Goal: Information Seeking & Learning: Learn about a topic

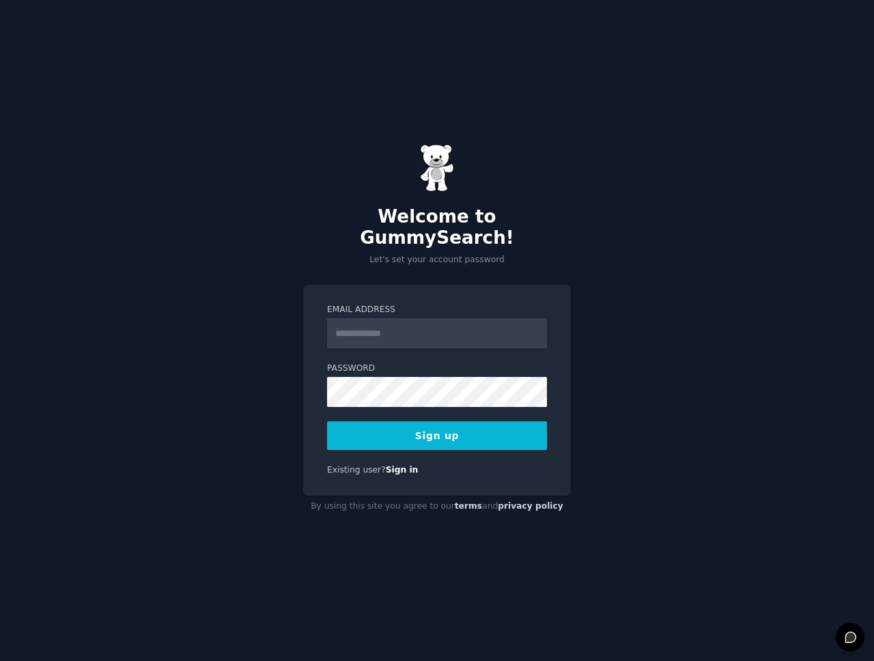
click at [436, 329] on input "Email Address" at bounding box center [437, 333] width 220 height 30
type input "**********"
click at [378, 437] on button "Sign up" at bounding box center [437, 435] width 220 height 29
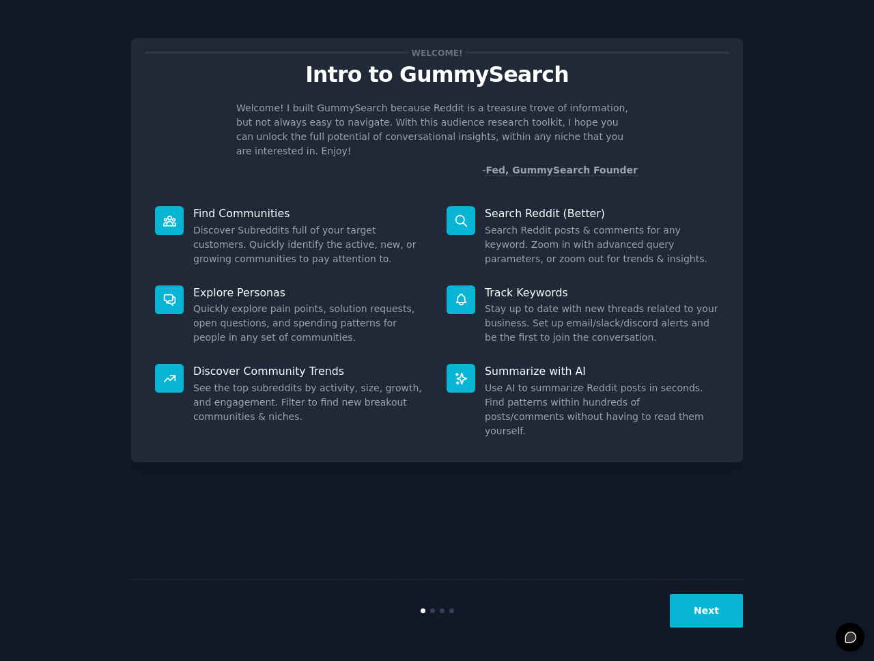
click at [595, 302] on dd "Stay up to date with new threads related to your business. Set up email/slack/d…" at bounding box center [602, 323] width 234 height 43
click at [708, 602] on button "Next" at bounding box center [706, 610] width 73 height 33
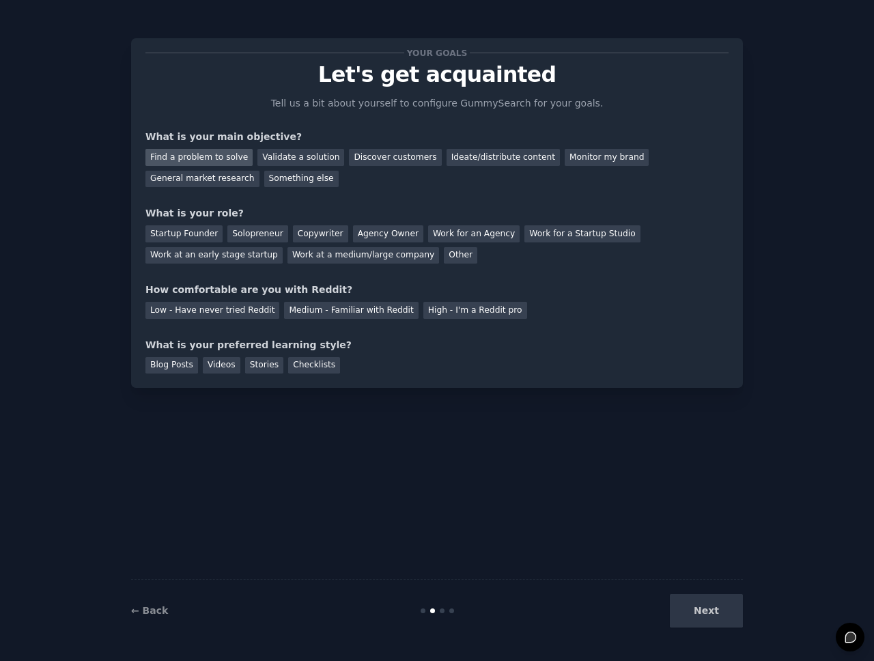
click at [238, 160] on div "Find a problem to solve" at bounding box center [198, 157] width 107 height 17
click at [261, 160] on div "Validate a solution" at bounding box center [300, 157] width 87 height 17
click at [203, 150] on div "Find a problem to solve" at bounding box center [198, 157] width 107 height 17
click at [216, 234] on div "Startup Founder" at bounding box center [183, 233] width 77 height 17
click at [371, 307] on div "Medium - Familiar with Reddit" at bounding box center [351, 310] width 134 height 17
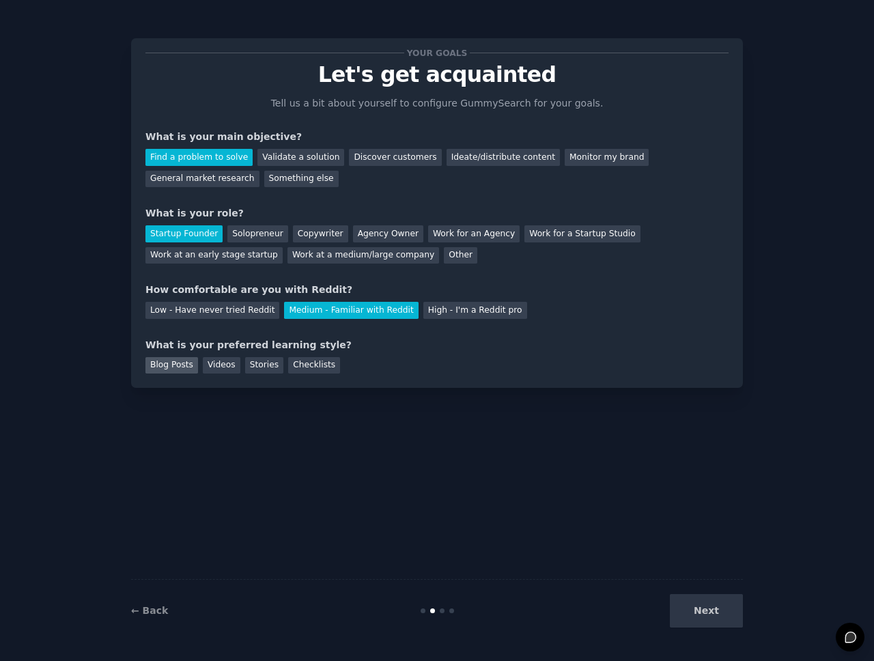
click at [190, 363] on div "Blog Posts" at bounding box center [171, 365] width 53 height 17
click at [208, 365] on div "Videos" at bounding box center [222, 365] width 38 height 17
click at [190, 366] on div "Blog Posts" at bounding box center [171, 365] width 53 height 17
click at [734, 608] on button "Next" at bounding box center [706, 610] width 73 height 33
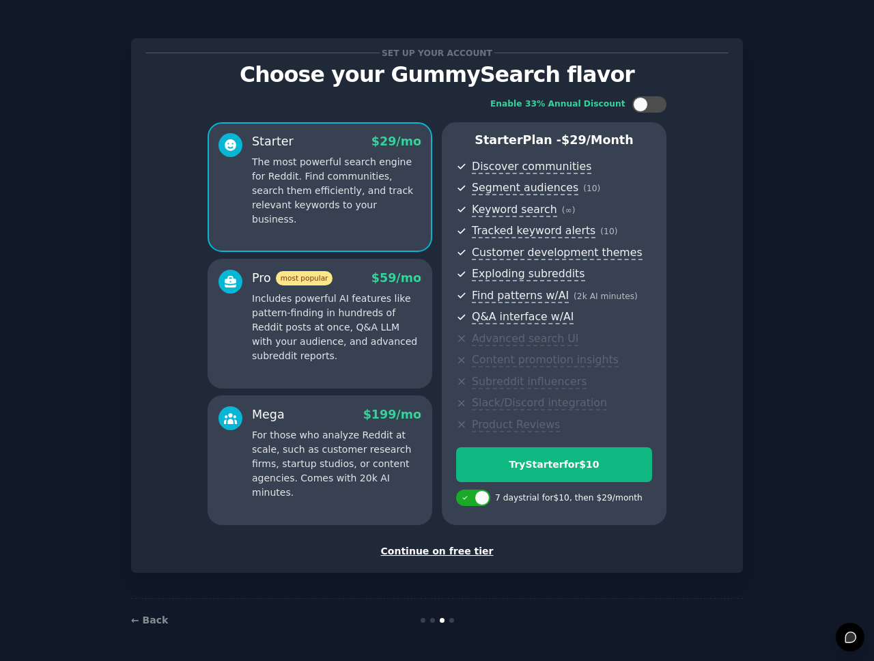
click at [453, 552] on div "Continue on free tier" at bounding box center [436, 551] width 583 height 14
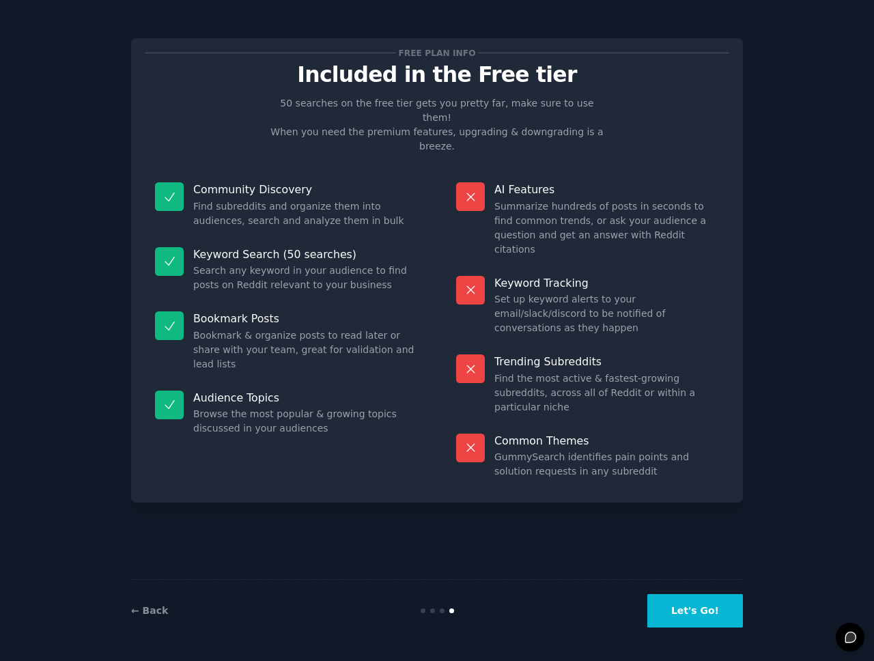
click at [685, 614] on button "Let's Go!" at bounding box center [695, 610] width 96 height 33
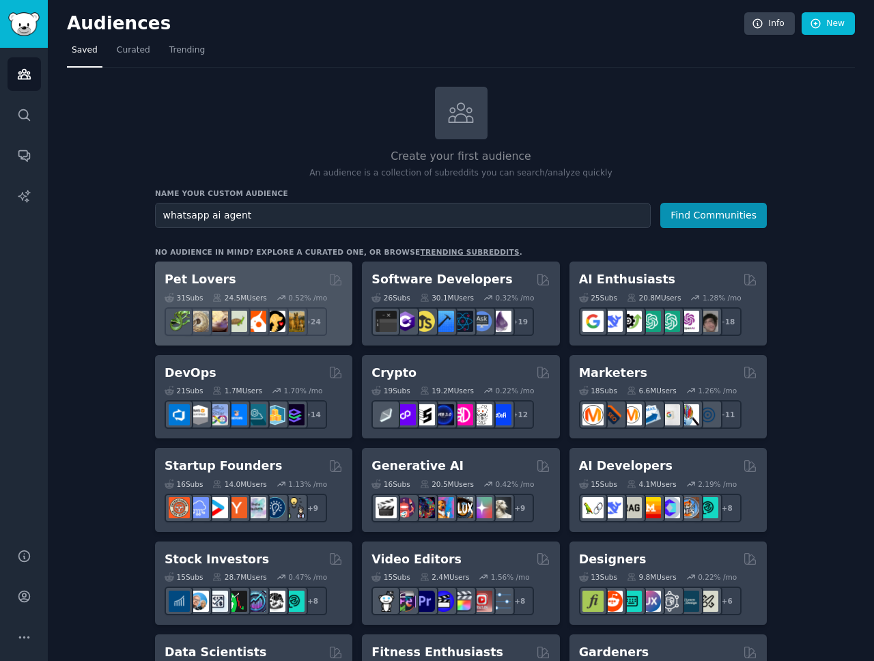
type input "whatsapp ai agent"
click at [660, 203] on button "Find Communities" at bounding box center [713, 215] width 107 height 25
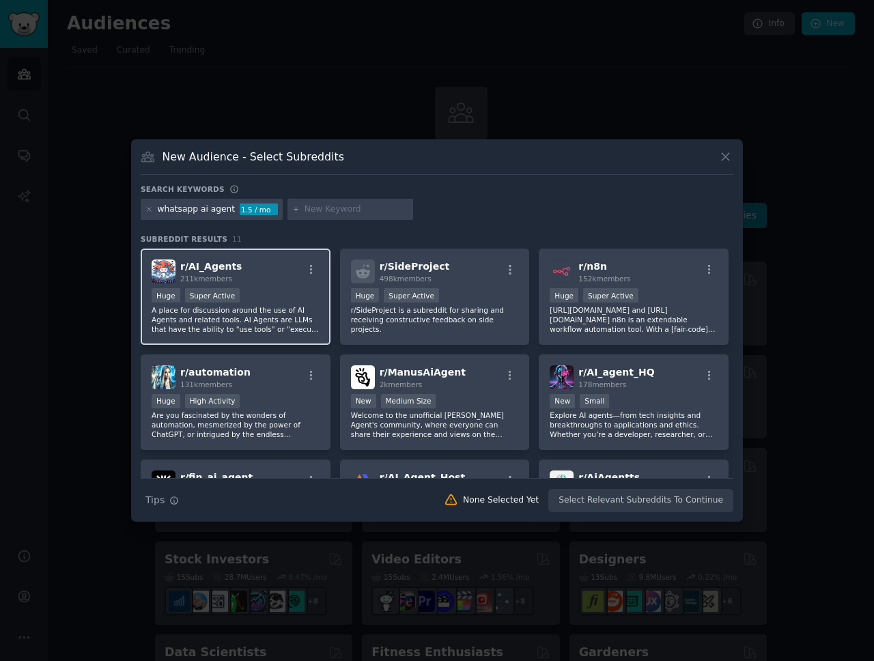
click at [270, 288] on div ">= 95th percentile for submissions / day Huge Super Active" at bounding box center [236, 296] width 168 height 17
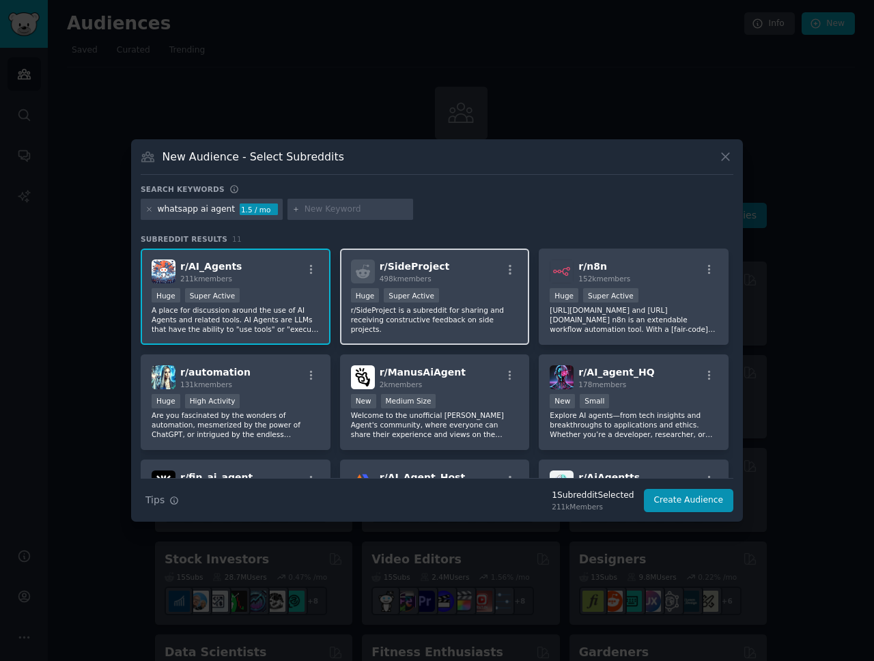
click at [419, 281] on span "498k members" at bounding box center [406, 278] width 52 height 8
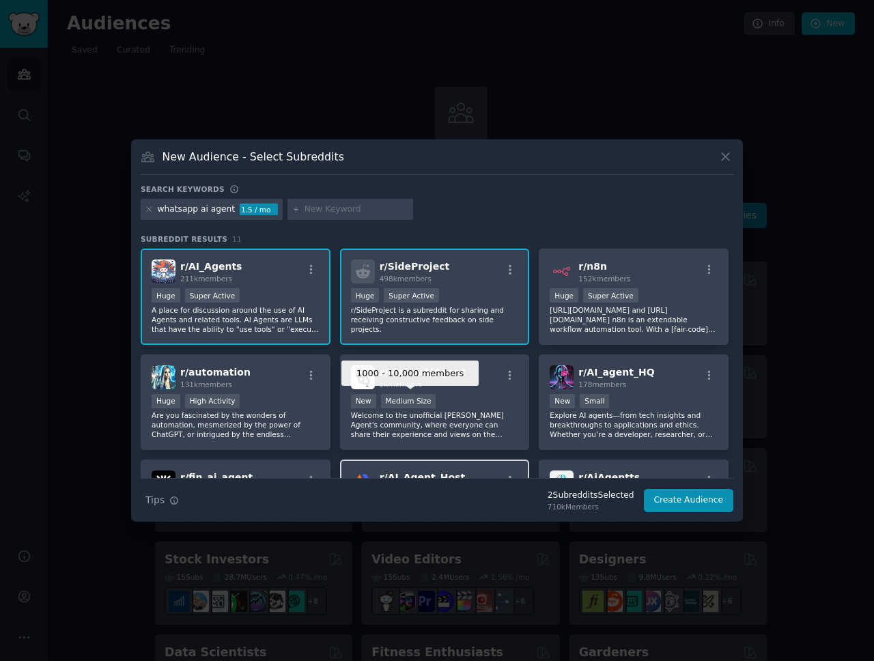
scroll to position [231, 0]
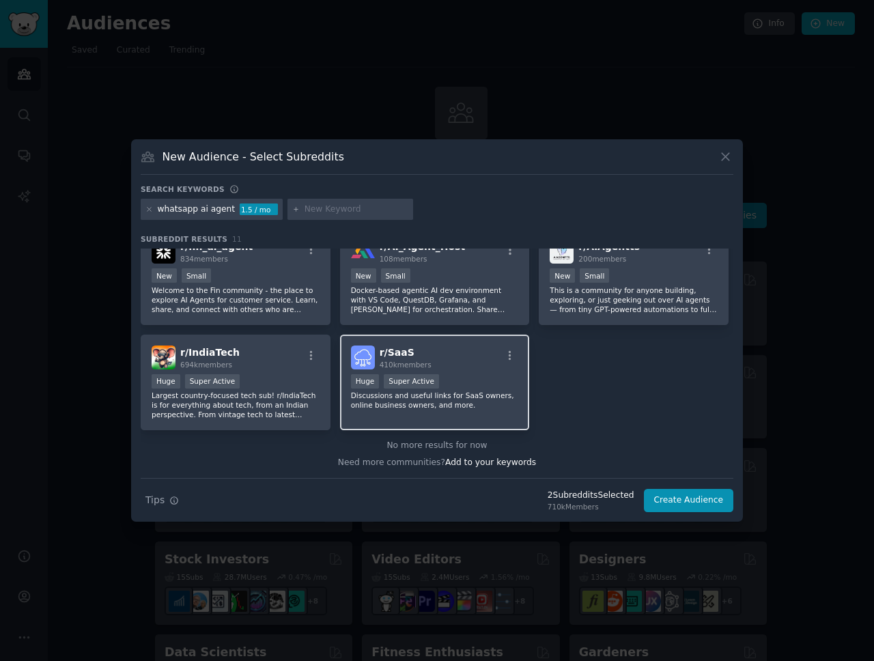
click at [485, 406] on p "Discussions and useful links for SaaS owners, online business owners, and more." at bounding box center [435, 400] width 168 height 19
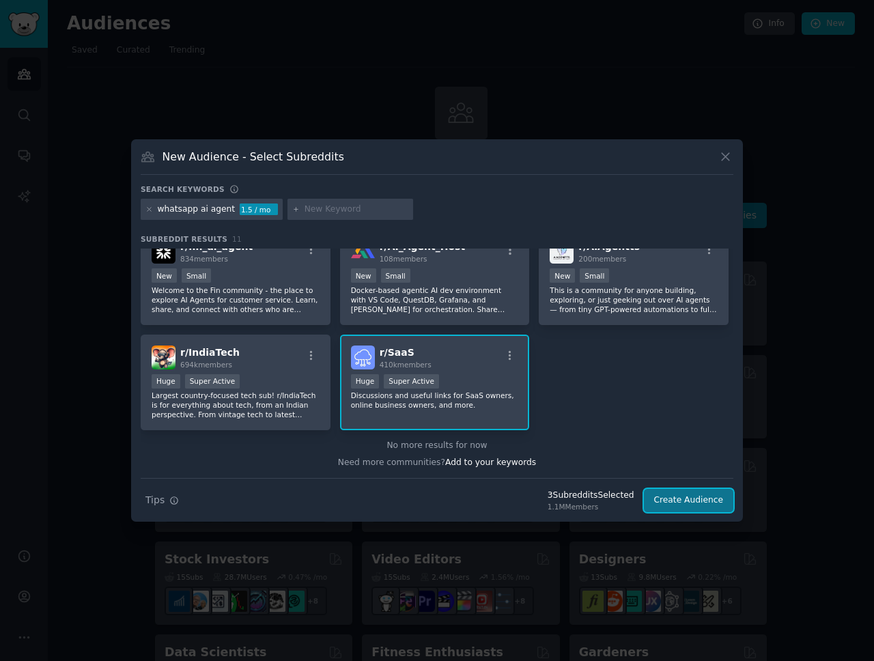
click at [722, 502] on button "Create Audience" at bounding box center [689, 500] width 90 height 23
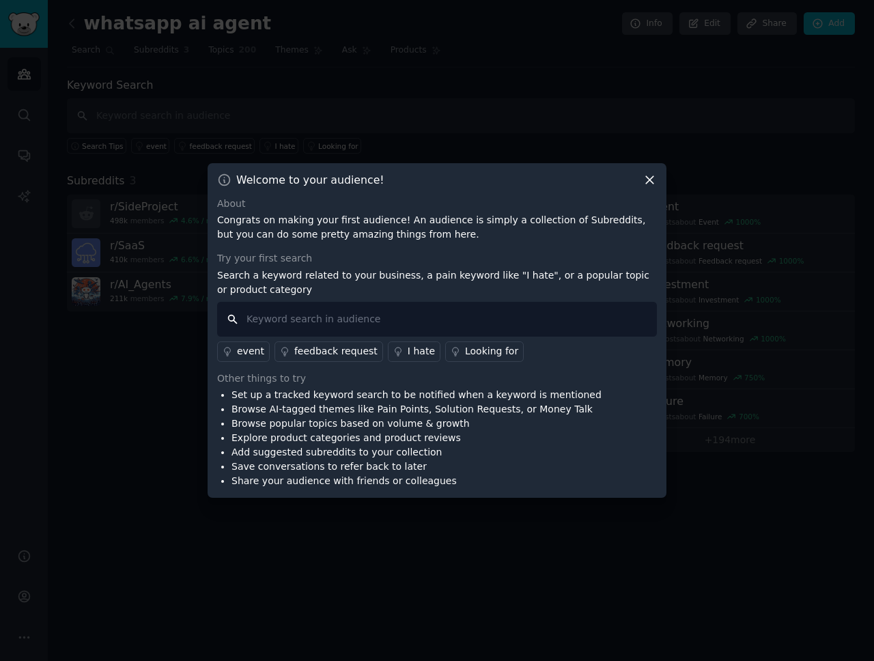
click at [397, 328] on input "text" at bounding box center [437, 319] width 440 height 35
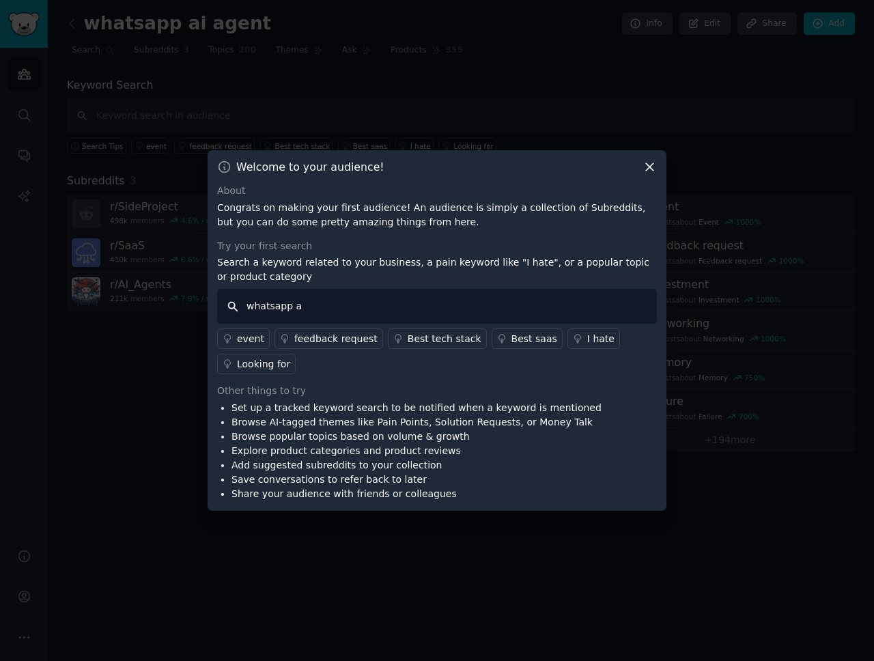
type input "whatsapp ai"
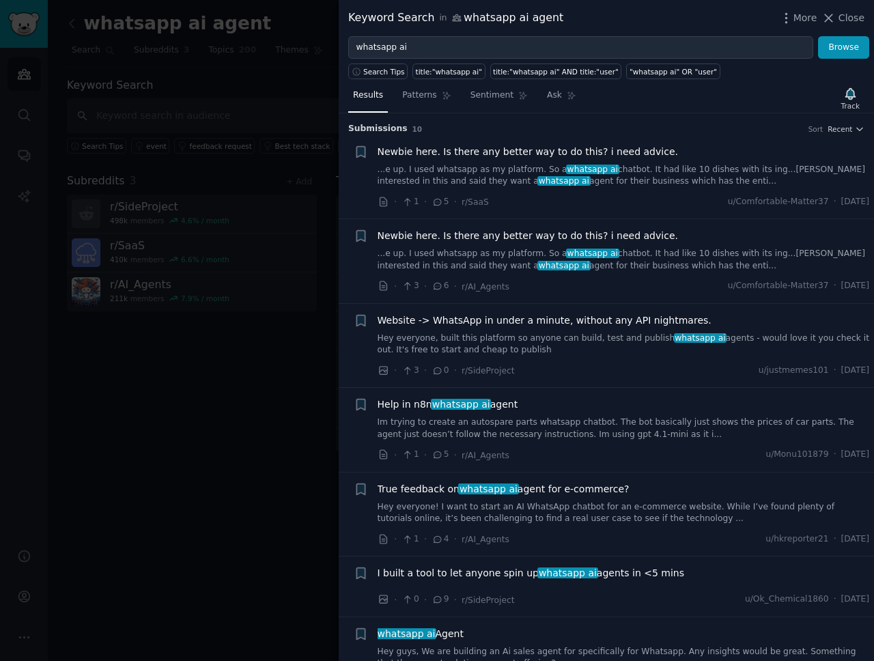
click at [468, 153] on span "Newbie here. Is there any better way to do this? i need advice." at bounding box center [528, 152] width 300 height 14
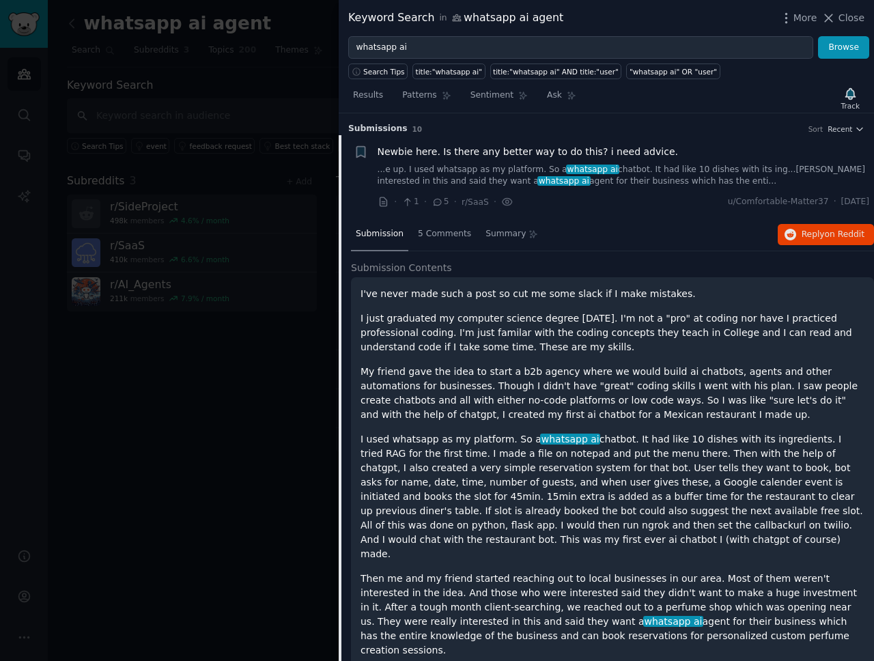
scroll to position [22, 0]
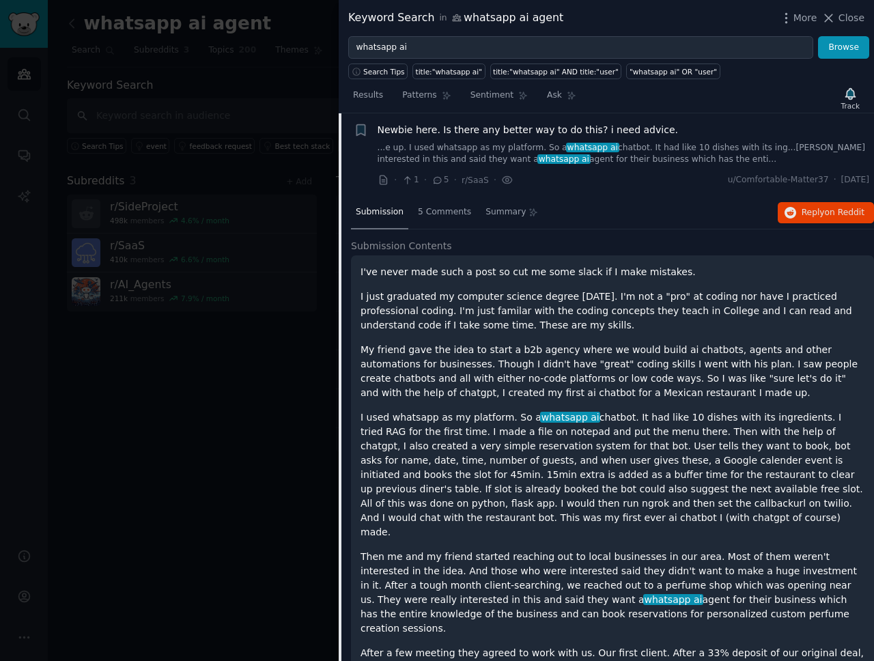
click at [515, 129] on span "Newbie here. Is there any better way to do this? i need advice." at bounding box center [528, 130] width 300 height 14
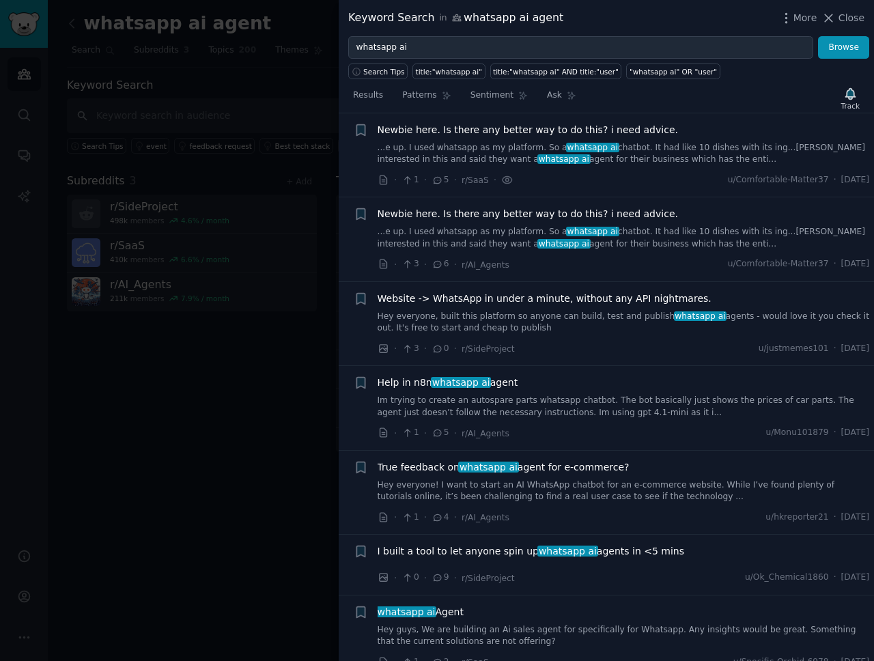
click at [515, 129] on span "Newbie here. Is there any better way to do this? i need advice." at bounding box center [528, 130] width 300 height 14
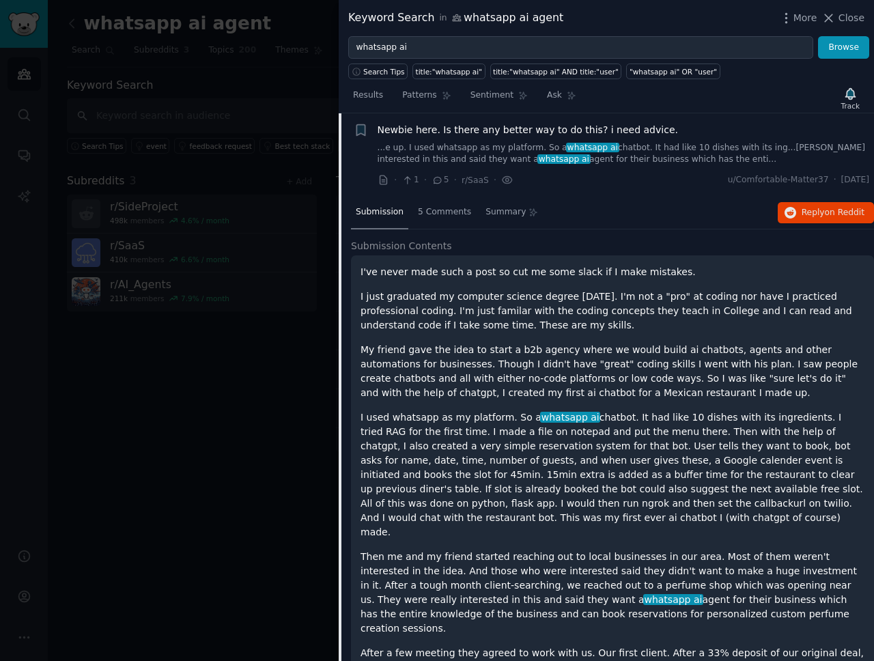
click at [440, 270] on p "I've never made such a post so cut me some slack if I make mistakes." at bounding box center [612, 272] width 504 height 14
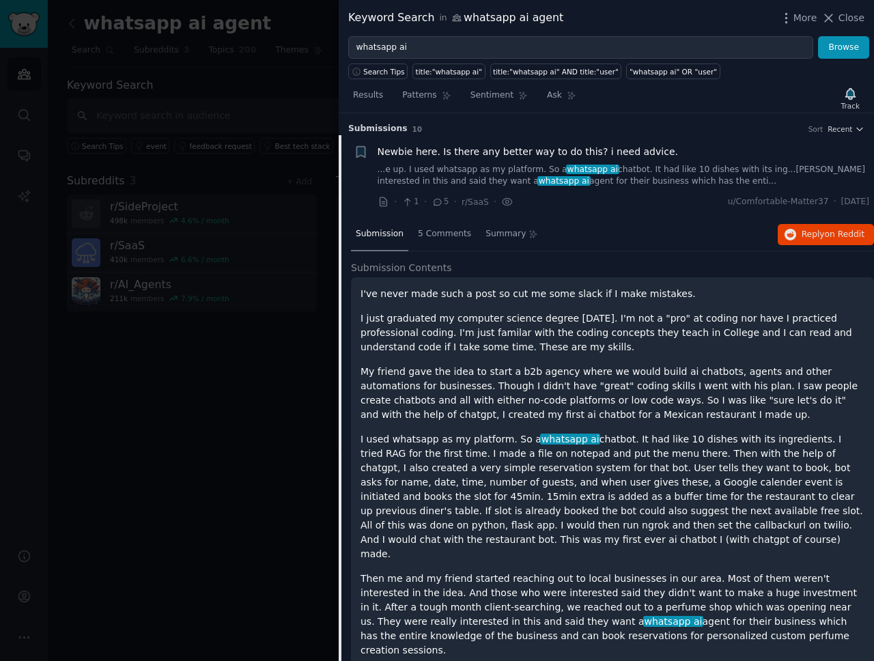
click at [550, 169] on link "...e up. I used whatsapp as my platform. So a whatsapp ai chatbot. It had like …" at bounding box center [624, 176] width 492 height 24
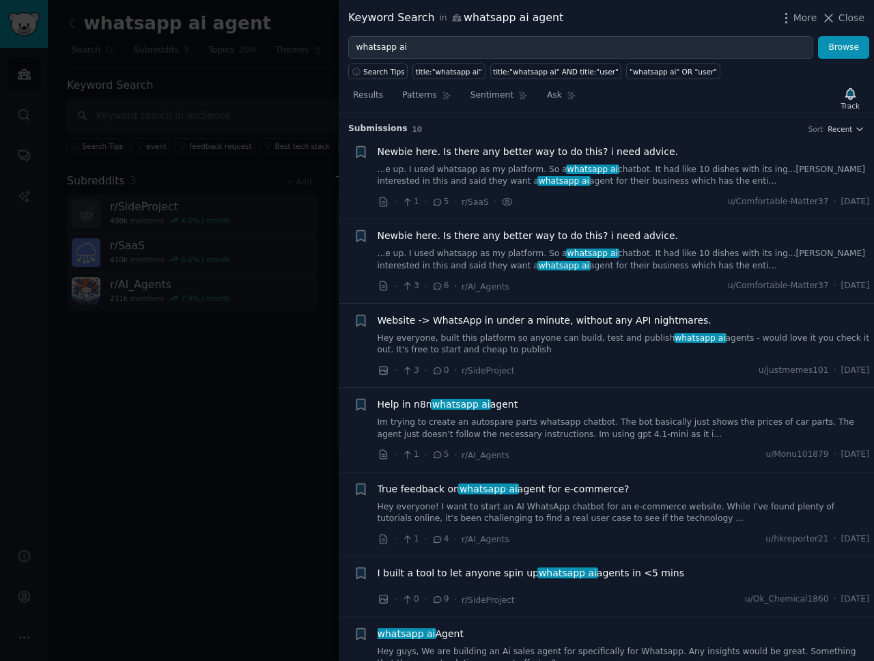
scroll to position [22, 0]
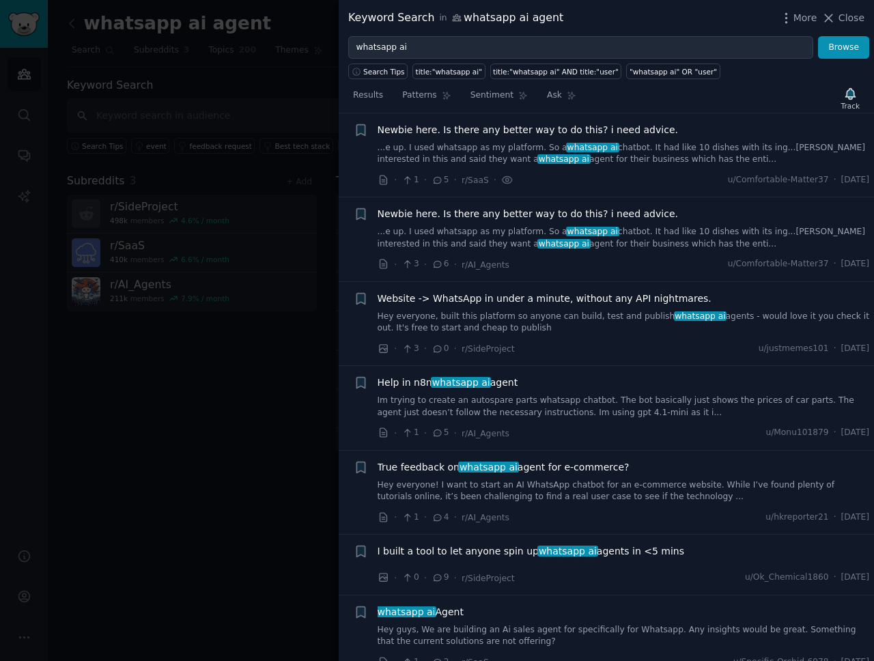
click at [608, 139] on div "Newbie here. Is there any better way to do this? i need advice. ...e up. I used…" at bounding box center [624, 144] width 492 height 43
click at [604, 135] on span "Newbie here. Is there any better way to do this? i need advice." at bounding box center [528, 130] width 300 height 14
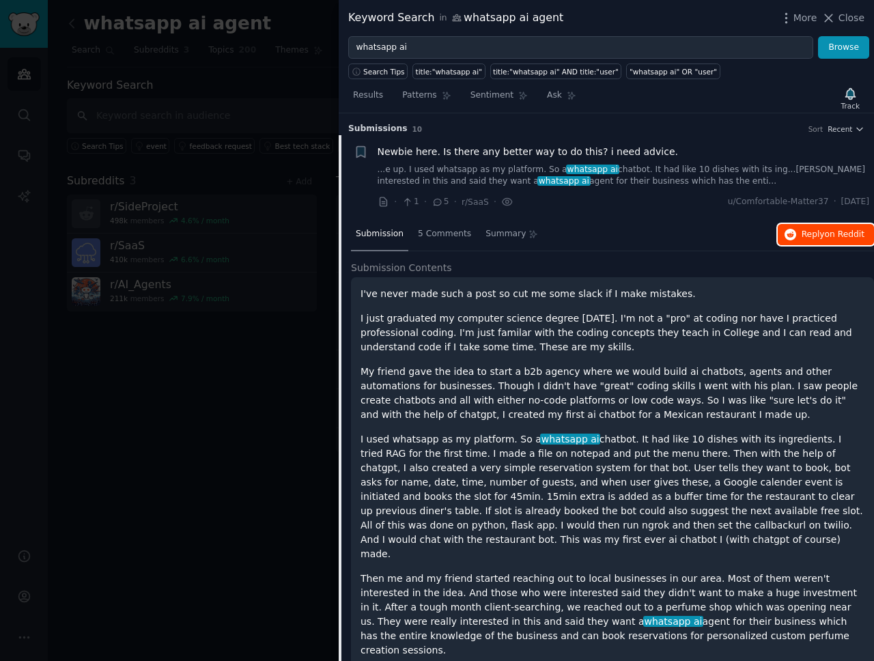
click at [807, 235] on span "Reply on Reddit" at bounding box center [833, 235] width 63 height 12
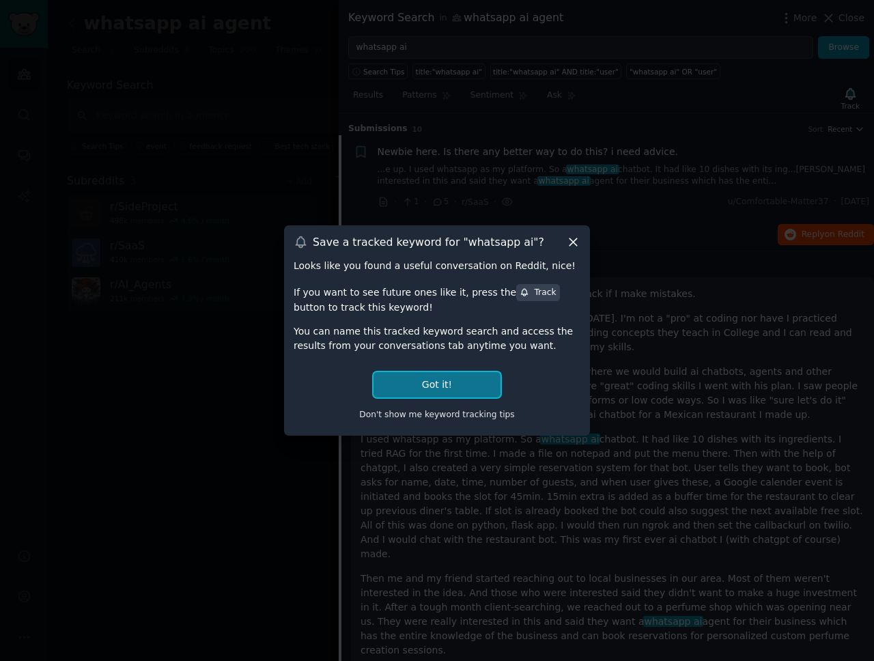
click at [478, 382] on button "Got it!" at bounding box center [436, 384] width 127 height 25
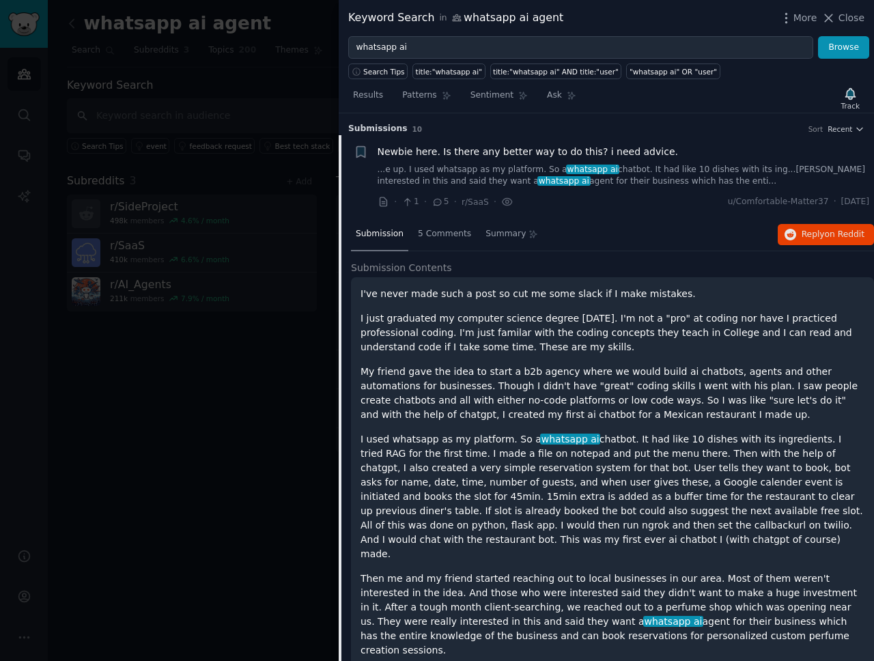
click at [649, 198] on div "· 1 · 5 · r/SaaS · u/Comfortable-Matter37 · [DATE]" at bounding box center [624, 202] width 492 height 14
click at [567, 137] on li "+ Newbie here. Is there any better way to do this? i need advice. ...e up. I us…" at bounding box center [606, 177] width 535 height 84
click at [485, 136] on li "+ Newbie here. Is there any better way to do this? i need advice. ...e up. I us…" at bounding box center [606, 177] width 535 height 84
click at [389, 240] on span "Submission" at bounding box center [380, 234] width 48 height 12
click at [391, 236] on span "Submission" at bounding box center [380, 234] width 48 height 12
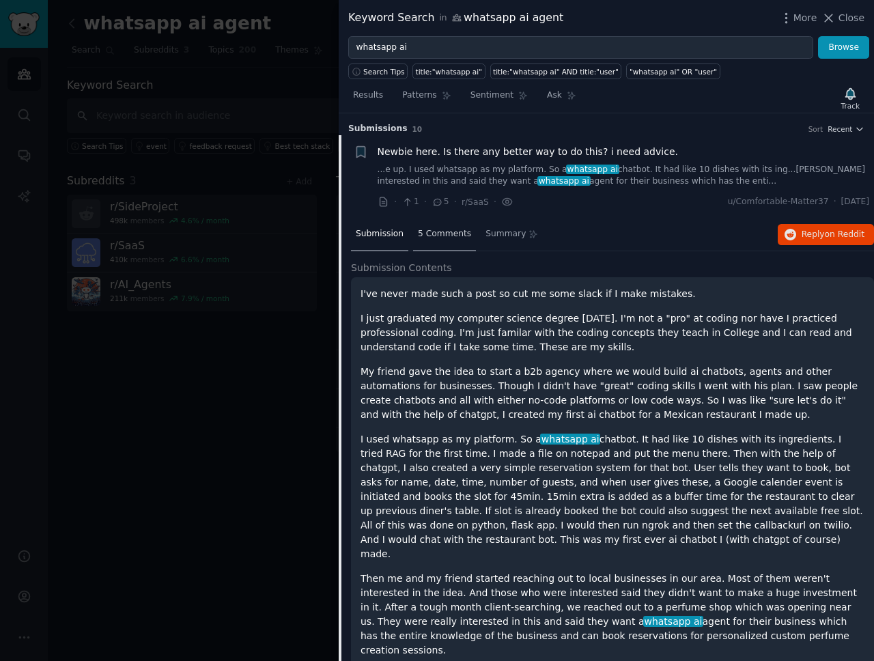
click at [426, 230] on span "5 Comments" at bounding box center [444, 234] width 53 height 12
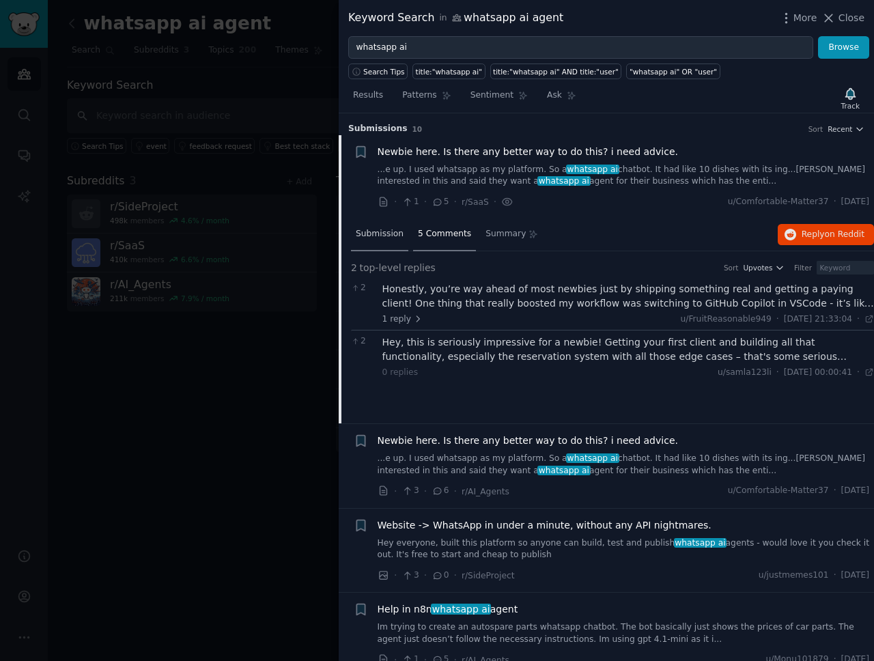
click at [367, 229] on span "Submission" at bounding box center [380, 234] width 48 height 12
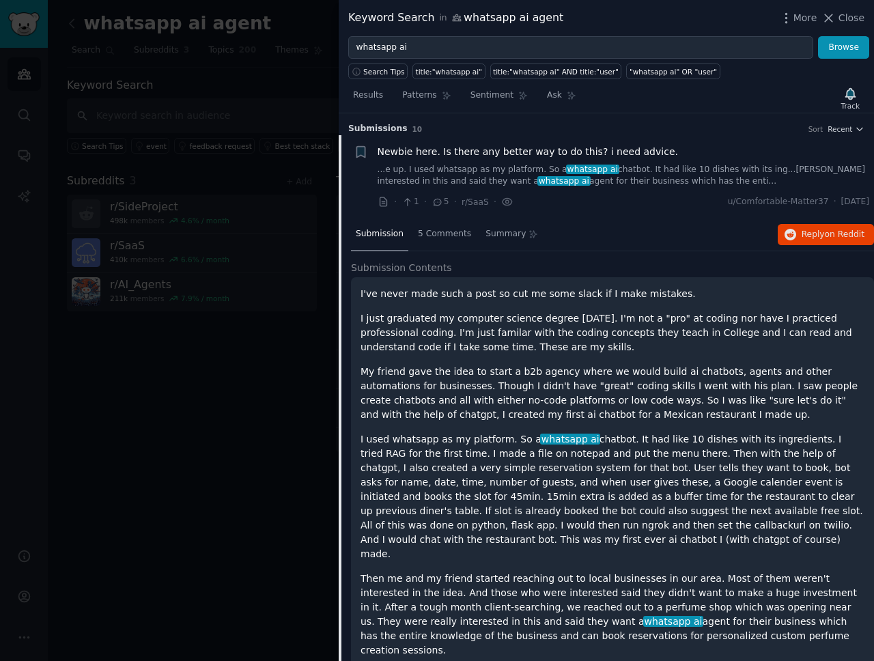
click at [370, 135] on li "Bookmark this conversation + Newbie here. Is there any better way to do this? i…" at bounding box center [606, 177] width 535 height 84
click at [370, 128] on span "Submission s" at bounding box center [377, 129] width 59 height 12
click at [366, 150] on icon "button" at bounding box center [361, 152] width 14 height 14
click at [567, 166] on span "whatsapp ai" at bounding box center [592, 170] width 53 height 10
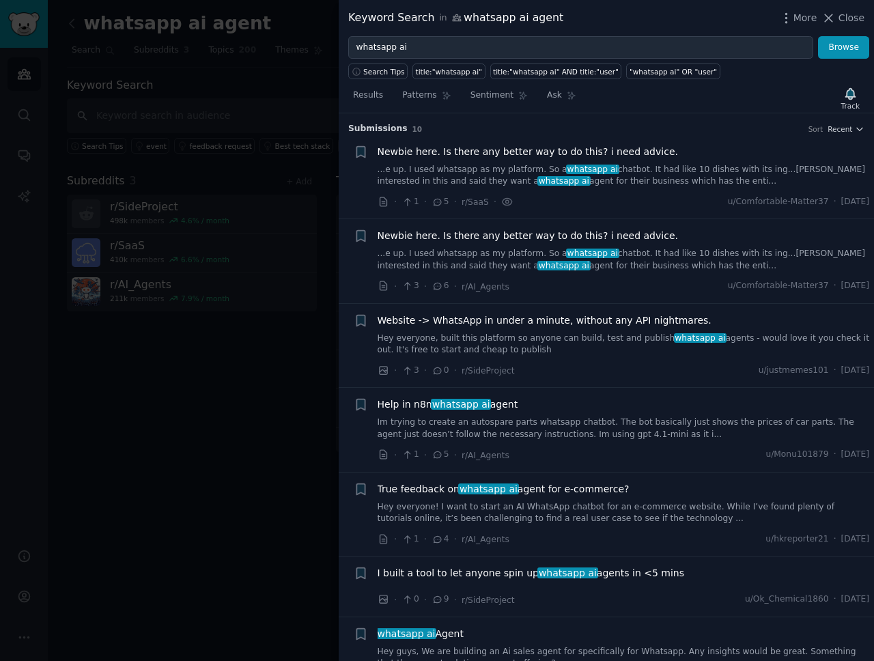
click at [260, 437] on div at bounding box center [437, 330] width 874 height 661
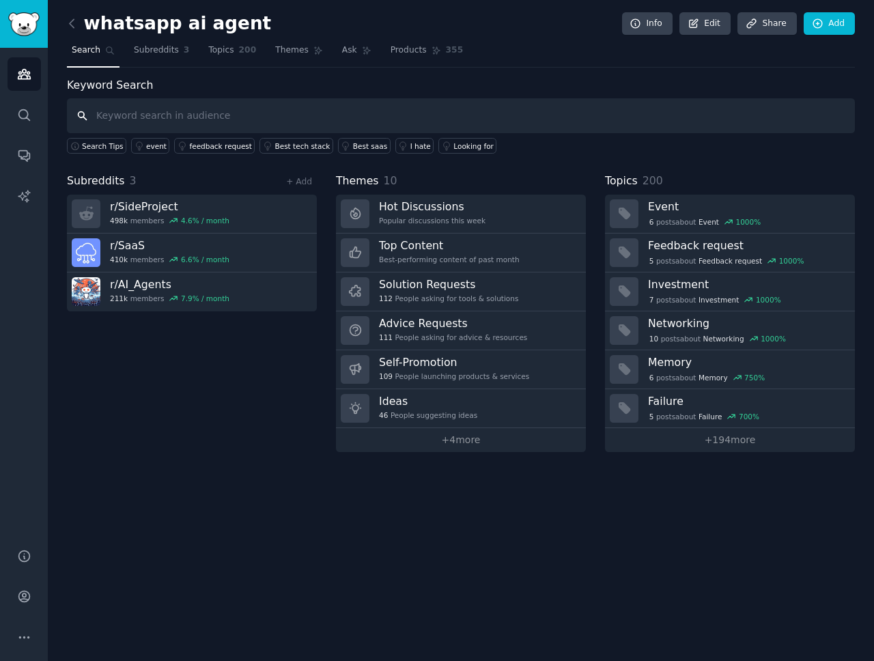
click at [335, 110] on input "text" at bounding box center [461, 115] width 788 height 35
type input "whatsapp commerce"
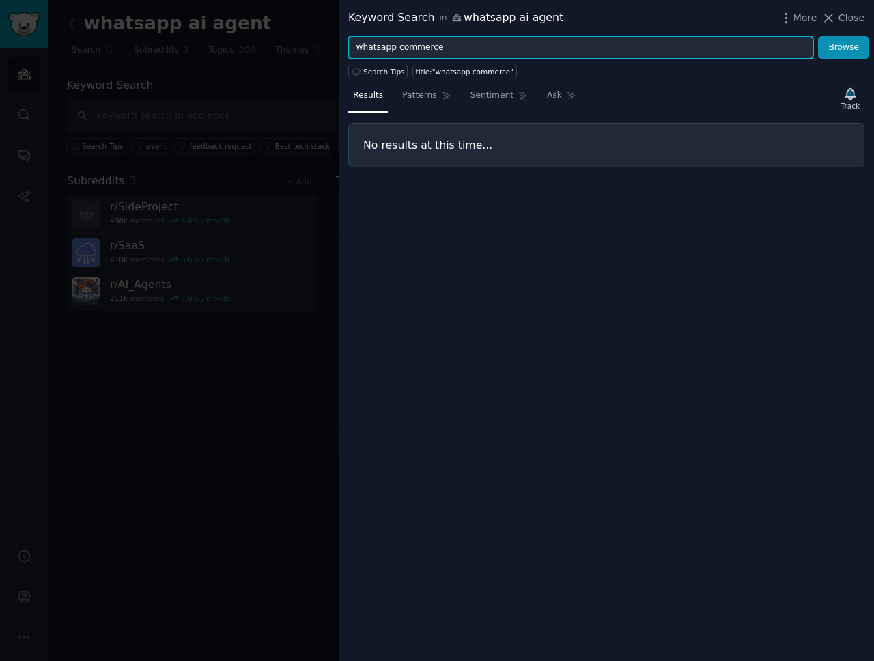
click at [416, 48] on input "whatsapp commerce" at bounding box center [580, 47] width 465 height 23
click at [399, 48] on input "whatsapp commerce" at bounding box center [580, 47] width 465 height 23
click at [818, 36] on button "Browse" at bounding box center [843, 47] width 51 height 23
click at [410, 48] on input "whatsapp ecommerce" at bounding box center [580, 47] width 465 height 23
click at [382, 49] on input "whatsapp ecommerce" at bounding box center [580, 47] width 465 height 23
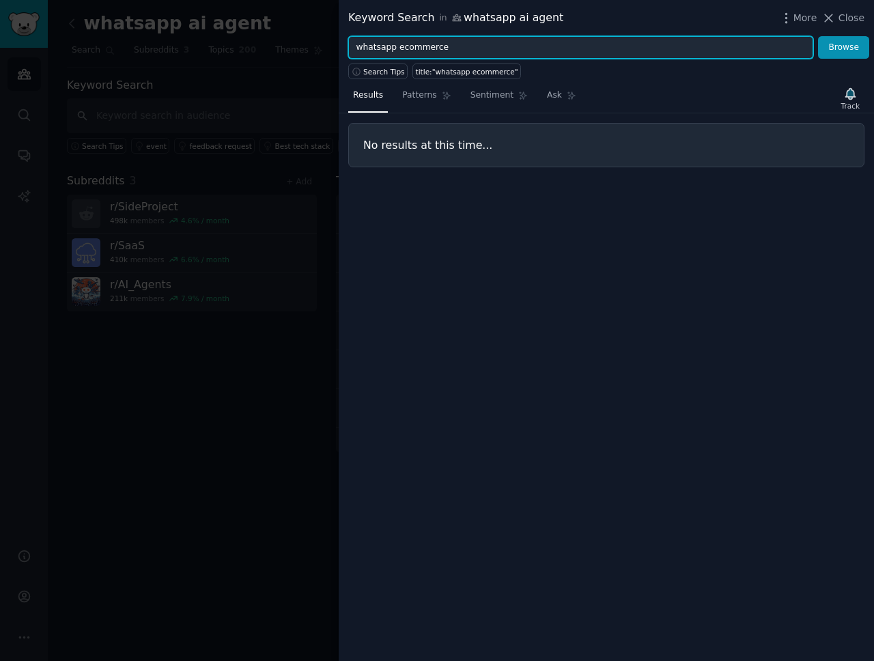
click at [382, 49] on input "whatsapp ecommerce" at bounding box center [580, 47] width 465 height 23
click at [818, 36] on button "Browse" at bounding box center [843, 47] width 51 height 23
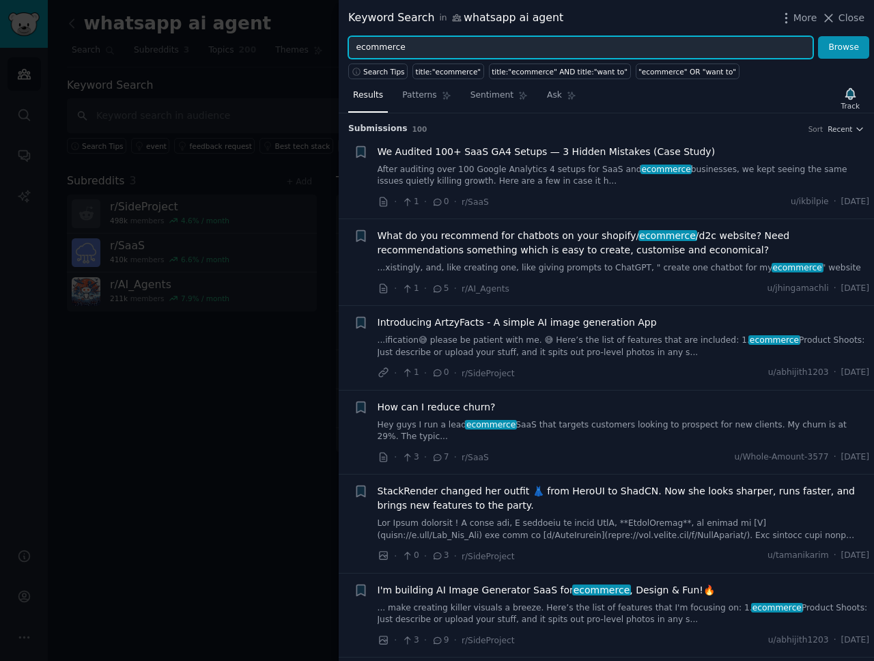
click at [537, 47] on input "ecommerce" at bounding box center [580, 47] width 465 height 23
click at [818, 36] on button "Browse" at bounding box center [843, 47] width 51 height 23
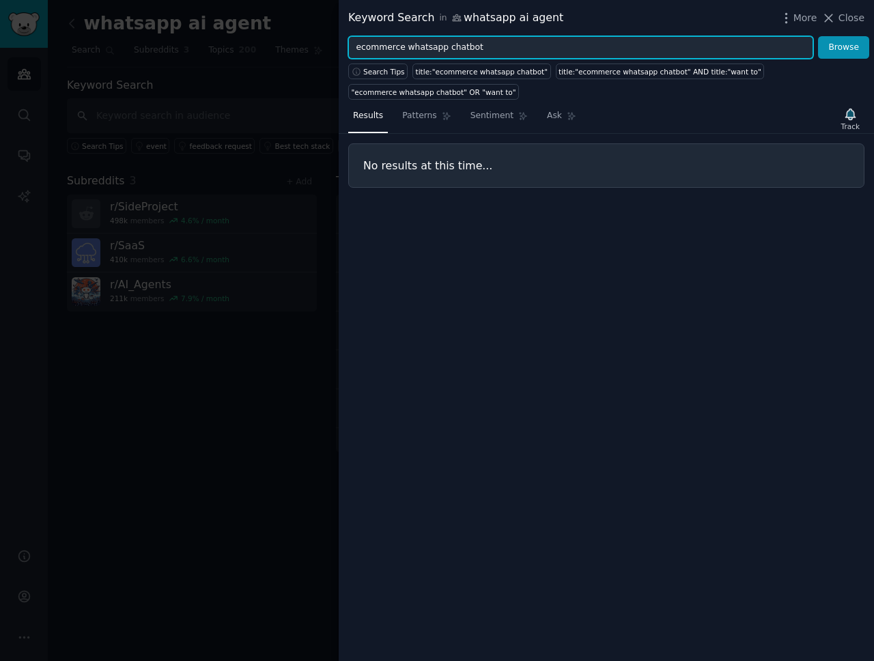
click at [390, 44] on input "ecommerce whatsapp chatbot" at bounding box center [580, 47] width 465 height 23
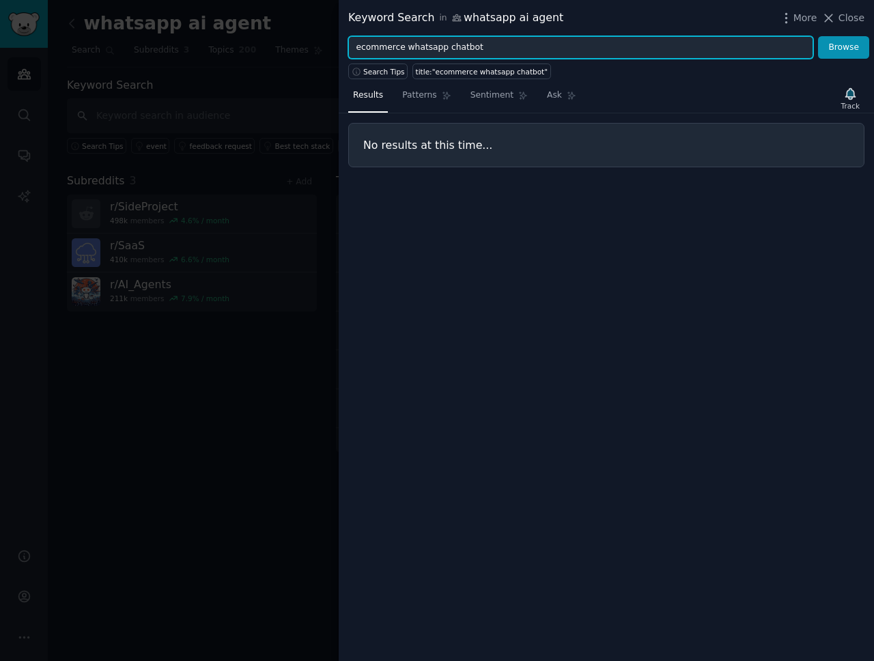
click at [390, 44] on input "ecommerce whatsapp chatbot" at bounding box center [580, 47] width 465 height 23
click at [818, 36] on button "Browse" at bounding box center [843, 47] width 51 height 23
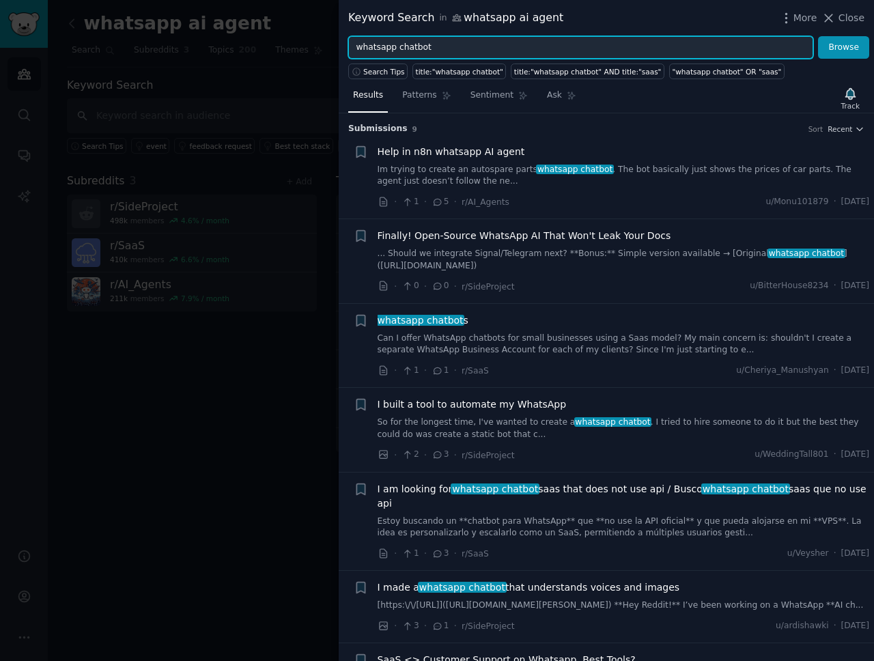
click at [449, 52] on input "whatsapp chatbot" at bounding box center [580, 47] width 465 height 23
type input "wati"
click at [818, 36] on button "Browse" at bounding box center [843, 47] width 51 height 23
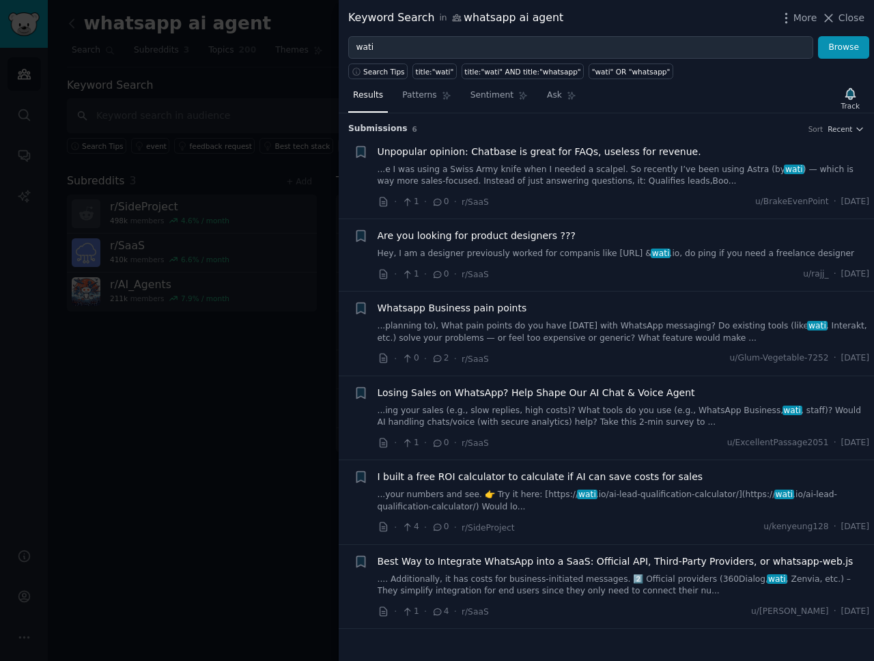
click at [546, 391] on span "Losing Sales on WhatsApp? Help Shape Our AI Chat & Voice Agent" at bounding box center [536, 393] width 317 height 14
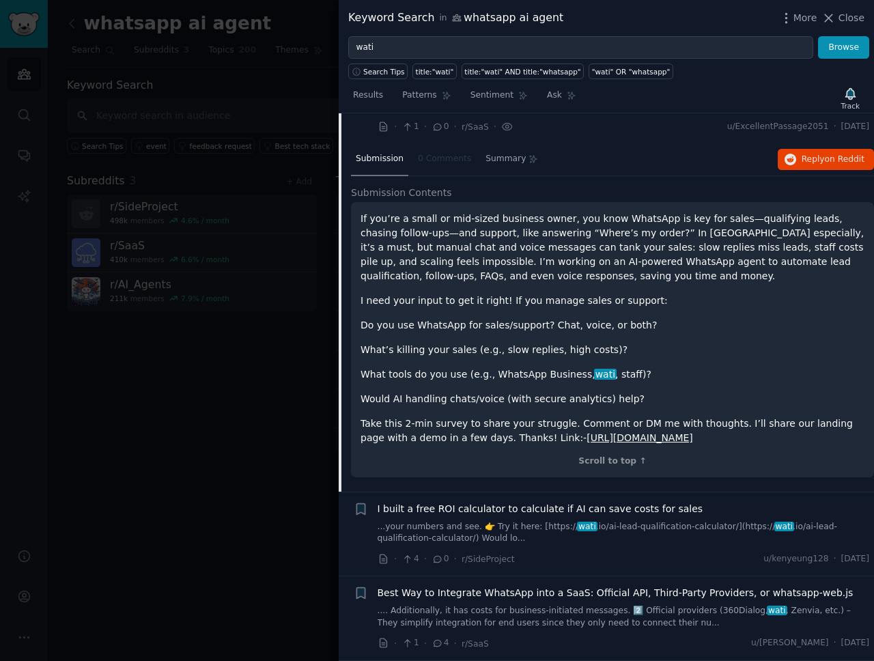
scroll to position [345, 0]
click at [586, 432] on link "[URL][DOMAIN_NAME]" at bounding box center [639, 437] width 107 height 11
click at [277, 338] on div at bounding box center [437, 330] width 874 height 661
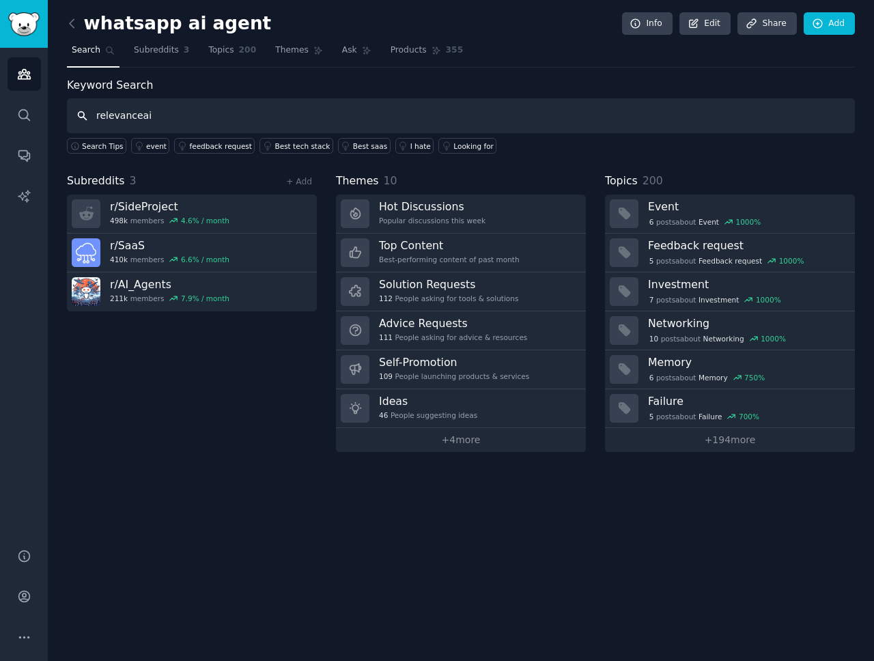
type input "relevanceai"
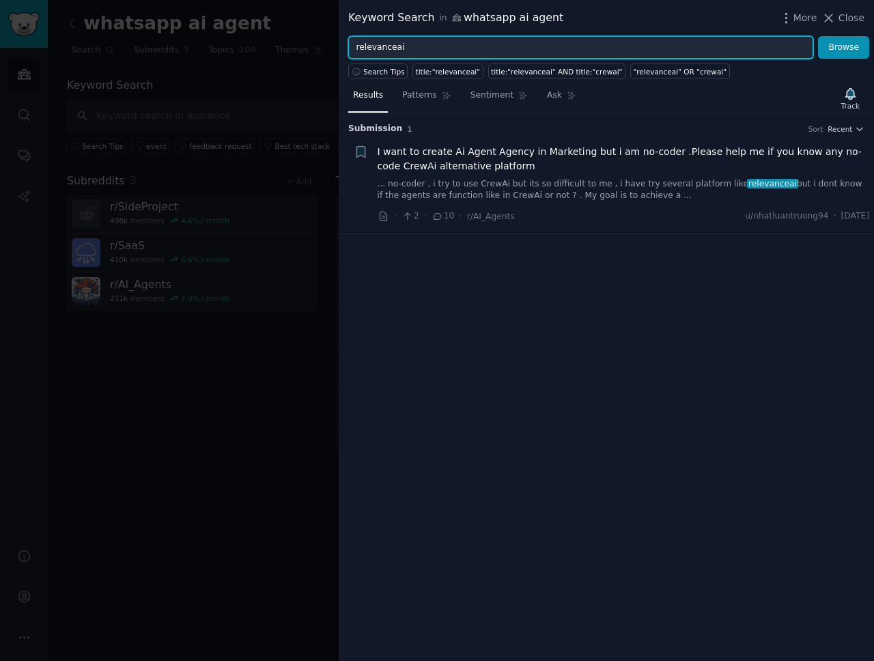
click at [391, 49] on input "relevanceai" at bounding box center [580, 47] width 465 height 23
click at [818, 36] on button "Browse" at bounding box center [843, 47] width 51 height 23
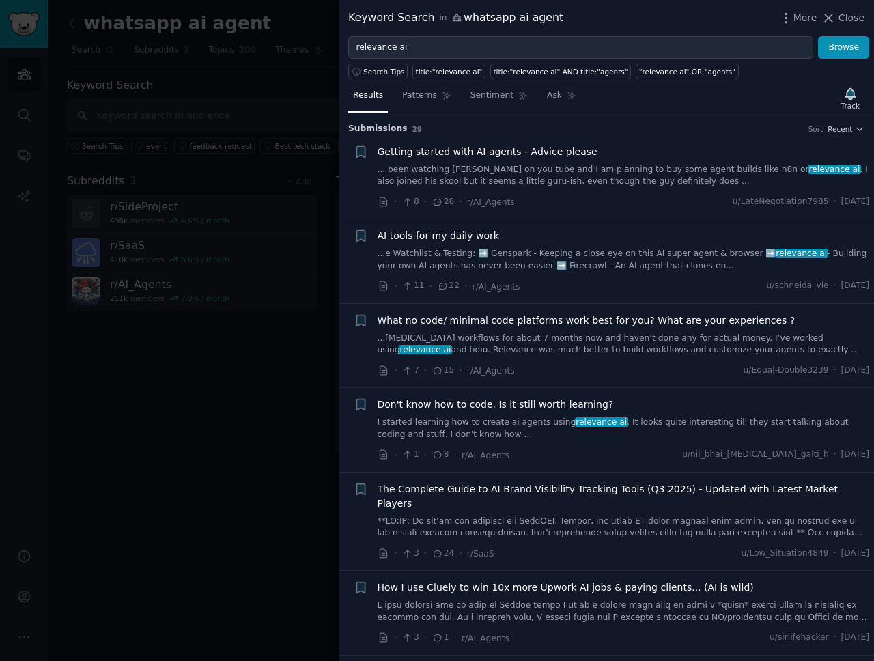
click at [455, 59] on div "Search Tips title:"relevance ai" title:"relevance ai" AND title:"agents" "relev…" at bounding box center [606, 69] width 535 height 20
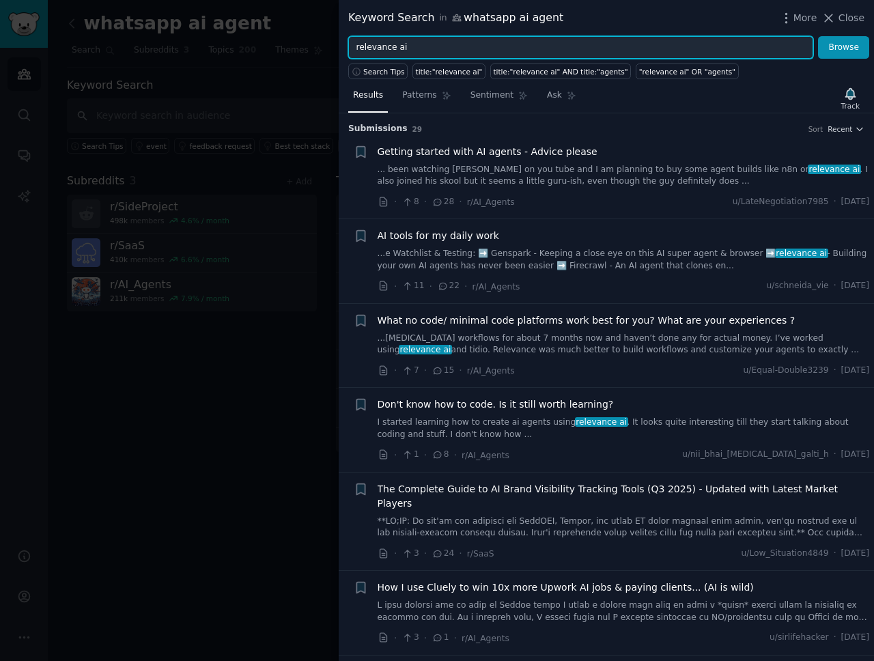
click at [447, 52] on input "relevance ai" at bounding box center [580, 47] width 465 height 23
click at [818, 36] on button "Browse" at bounding box center [843, 47] width 51 height 23
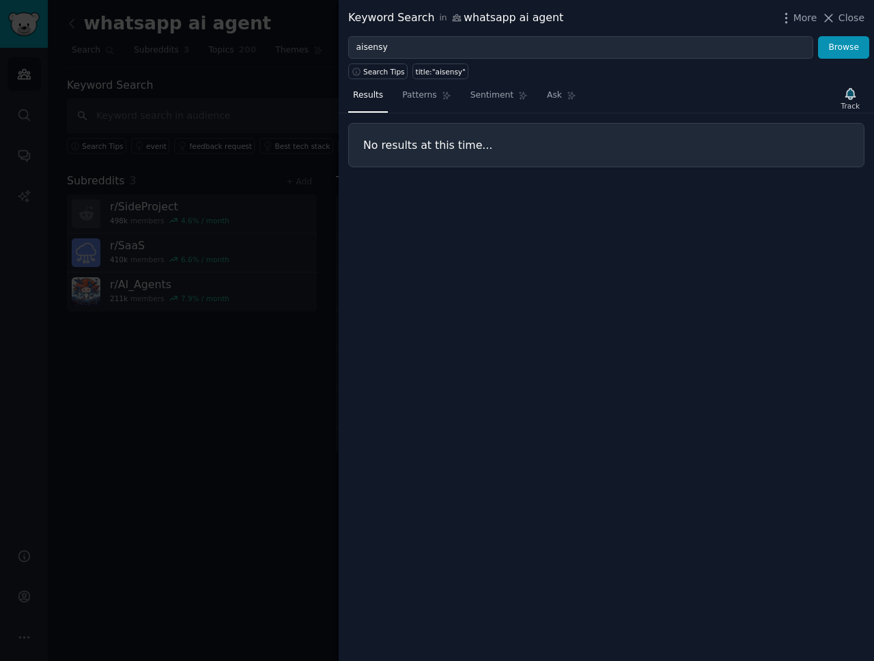
click at [378, 59] on div "Search Tips" at bounding box center [380, 69] width 64 height 20
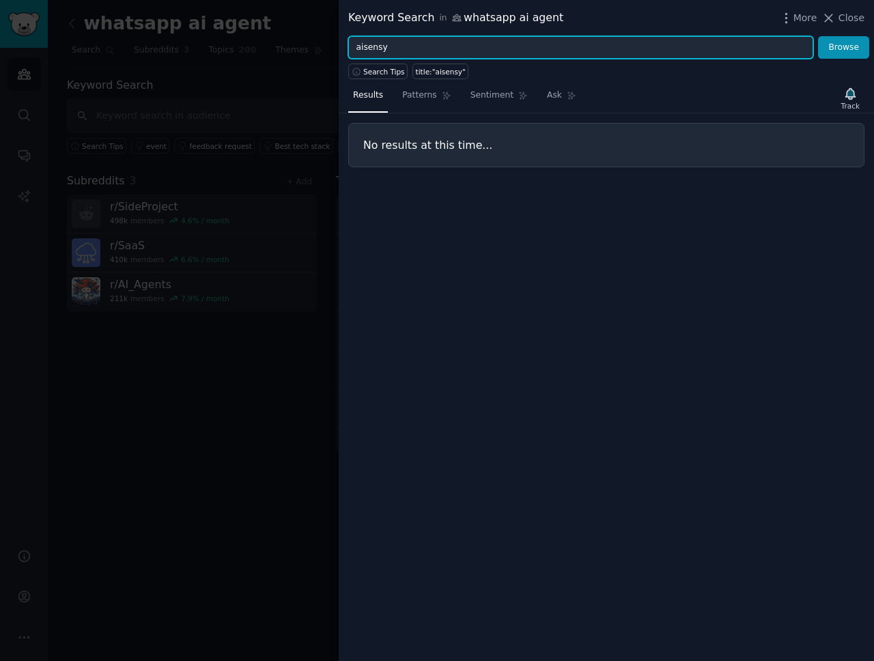
click at [376, 53] on input "aisensy" at bounding box center [580, 47] width 465 height 23
click at [818, 36] on button "Browse" at bounding box center [843, 47] width 51 height 23
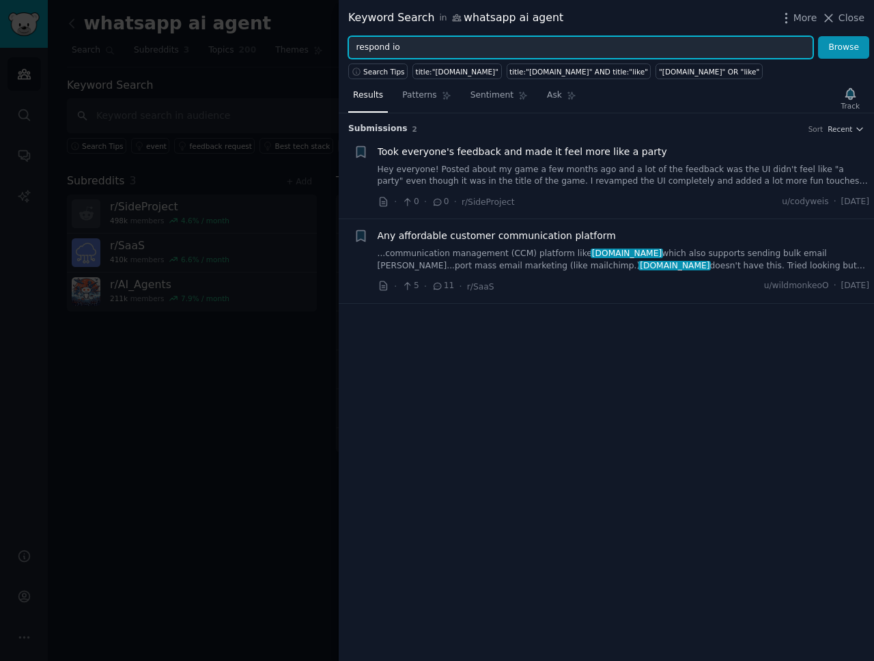
type input "respond io"
click at [818, 36] on button "Browse" at bounding box center [843, 47] width 51 height 23
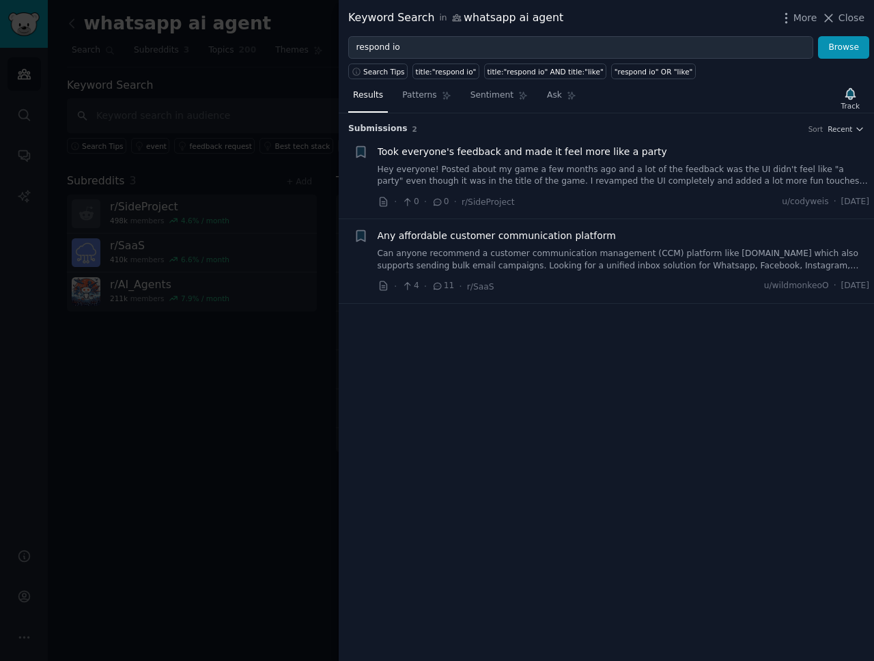
click at [283, 441] on div at bounding box center [437, 330] width 874 height 661
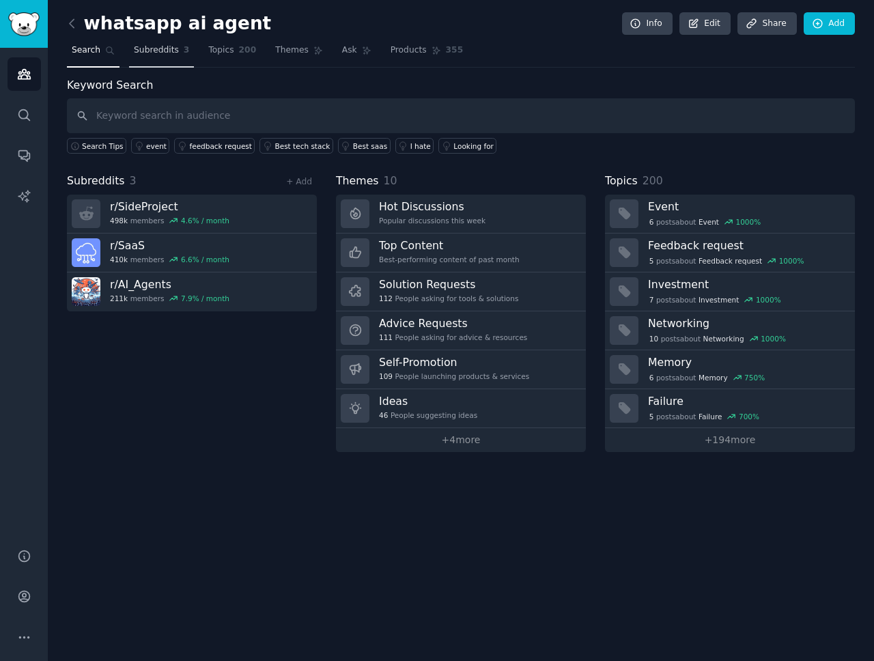
click at [170, 50] on span "Subreddits" at bounding box center [156, 50] width 45 height 12
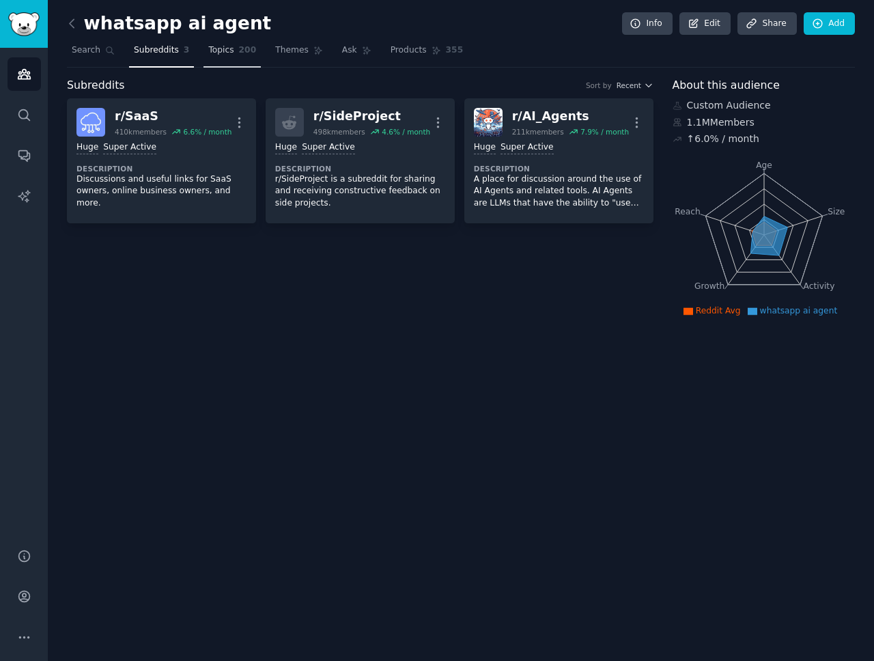
click at [236, 57] on link "Topics 200" at bounding box center [231, 54] width 57 height 28
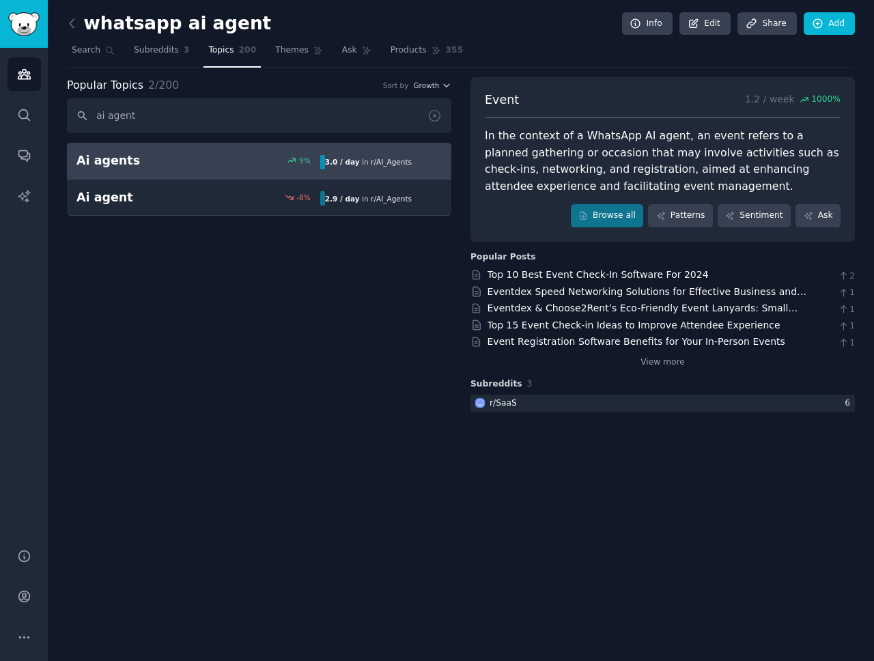
type input "ai agent"
click at [199, 160] on div "9 %" at bounding box center [259, 161] width 122 height 10
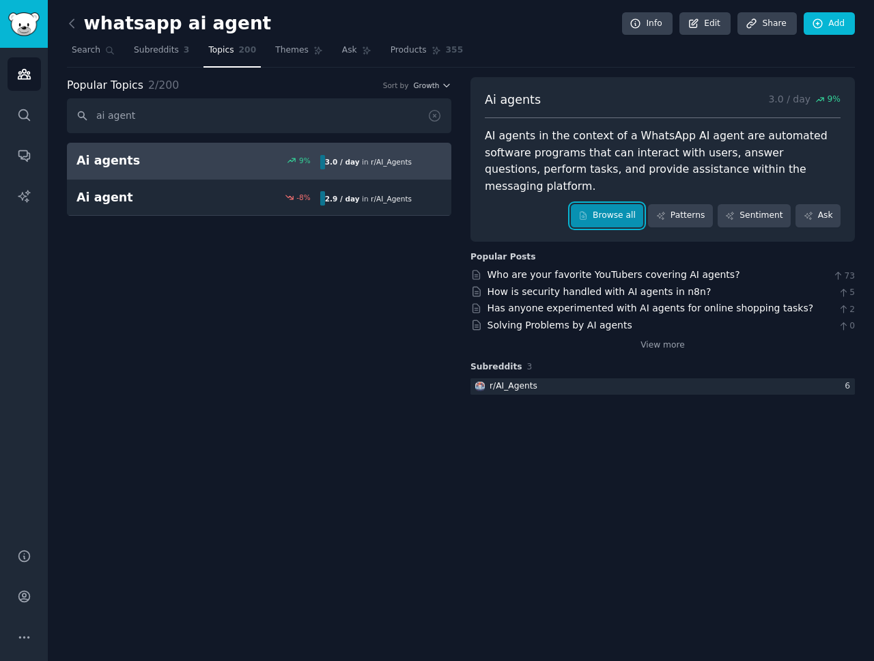
click at [610, 204] on link "Browse all" at bounding box center [607, 215] width 73 height 23
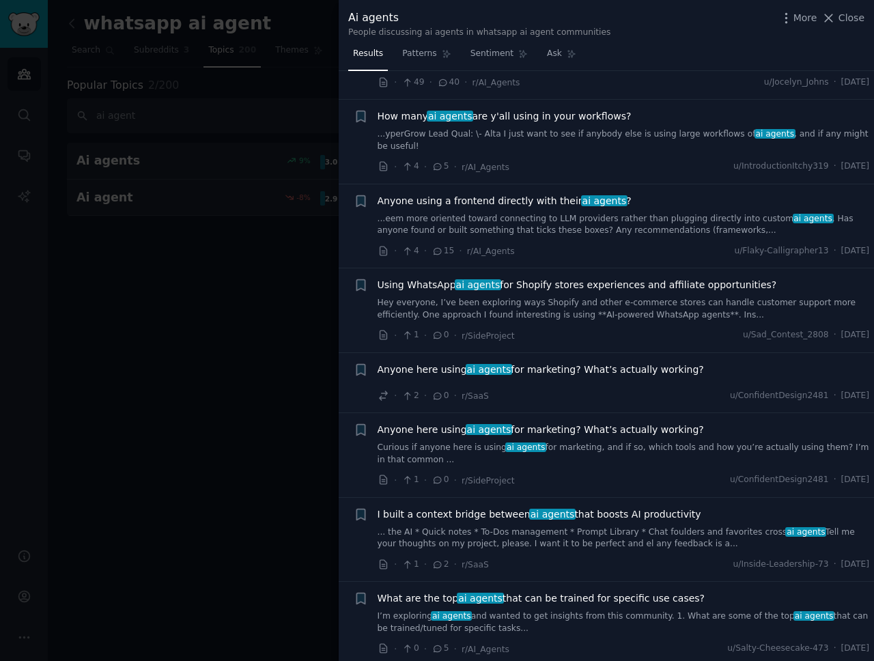
scroll to position [496, 0]
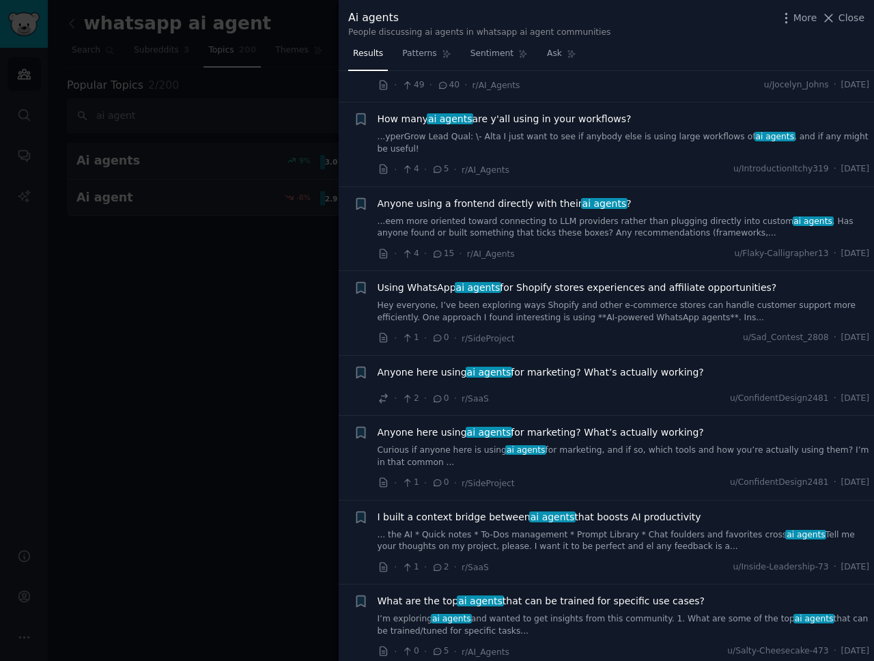
click at [564, 289] on span "Using WhatsApp ai agents for Shopify stores experiences and affiliate opportuni…" at bounding box center [577, 288] width 399 height 14
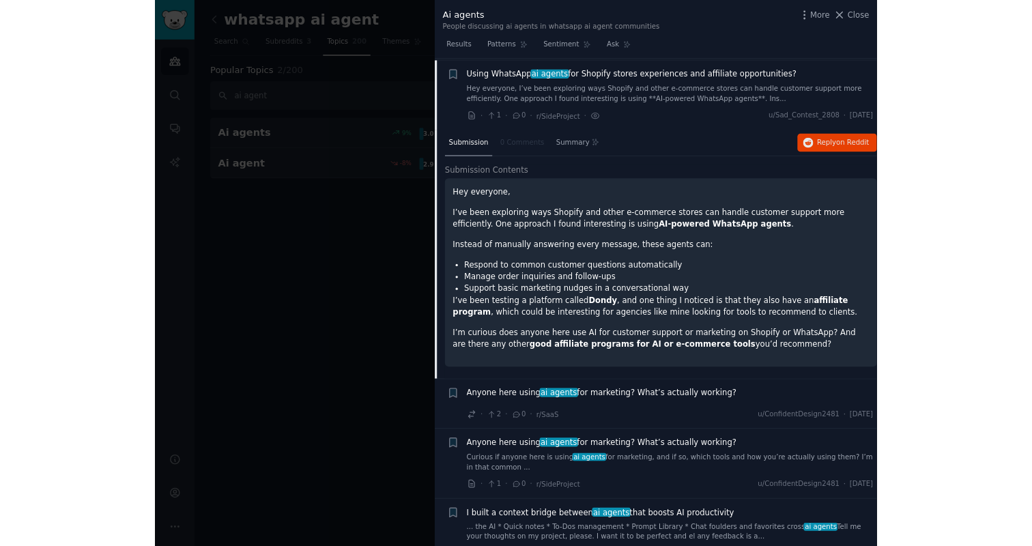
scroll to position [696, 0]
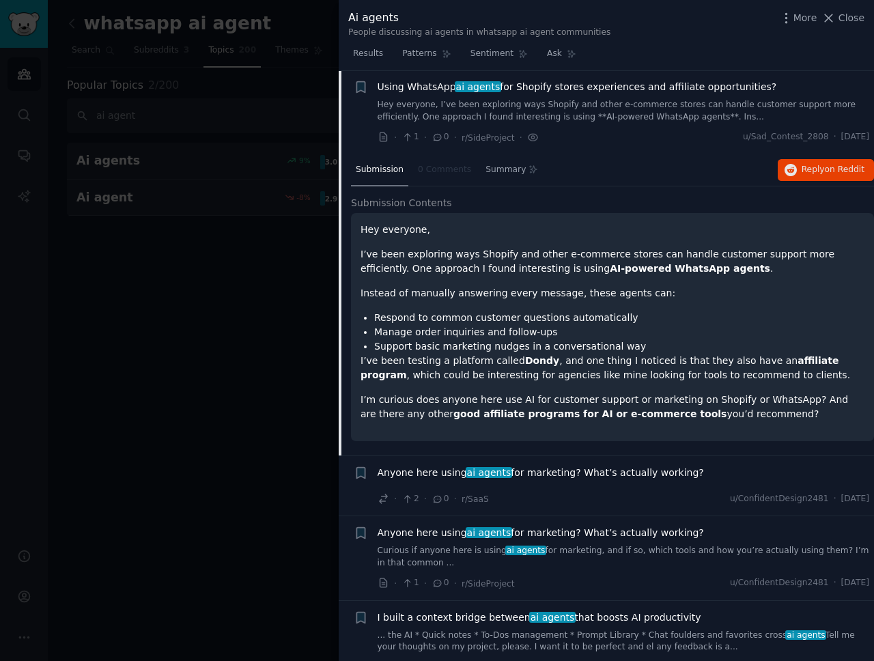
click at [554, 363] on p "I’ve been testing a platform called Dondy , and one thing I noticed is that the…" at bounding box center [612, 368] width 504 height 29
click at [526, 101] on link "Hey everyone, I’ve been exploring ways Shopify and other e-commerce stores can …" at bounding box center [624, 111] width 492 height 24
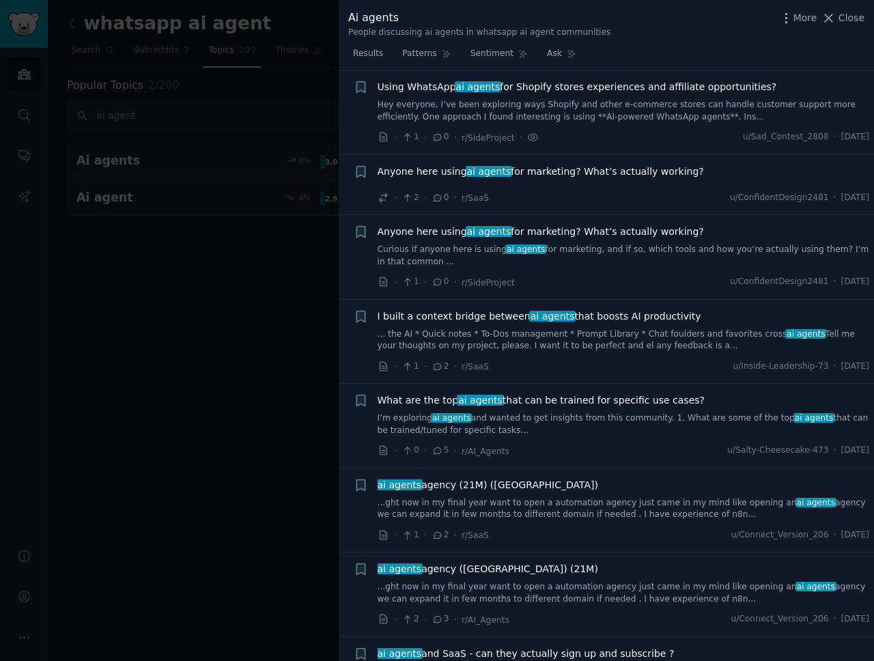
click at [287, 171] on div at bounding box center [437, 330] width 874 height 661
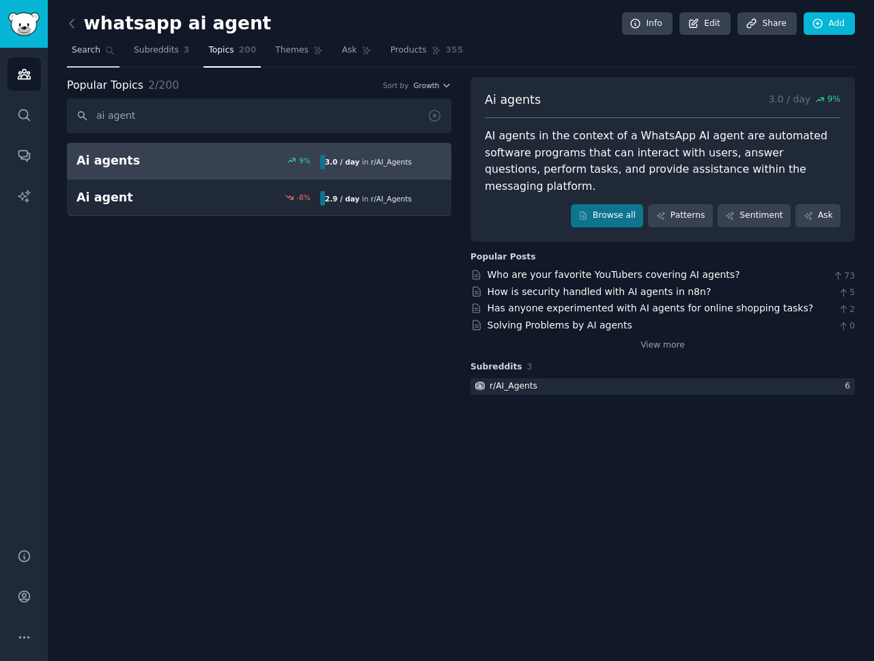
click at [107, 46] on icon at bounding box center [110, 51] width 10 height 10
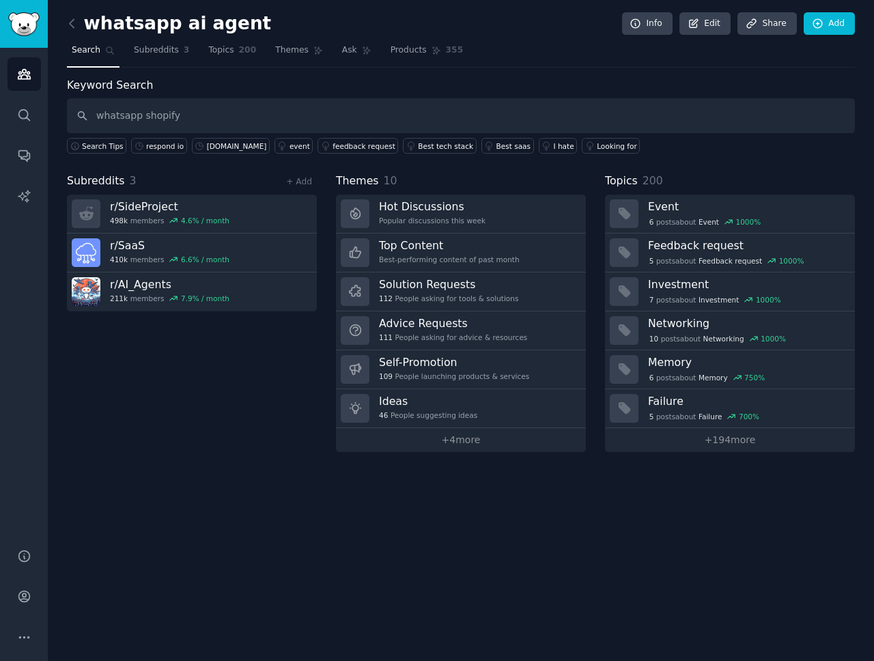
type input "whatsapp shopify"
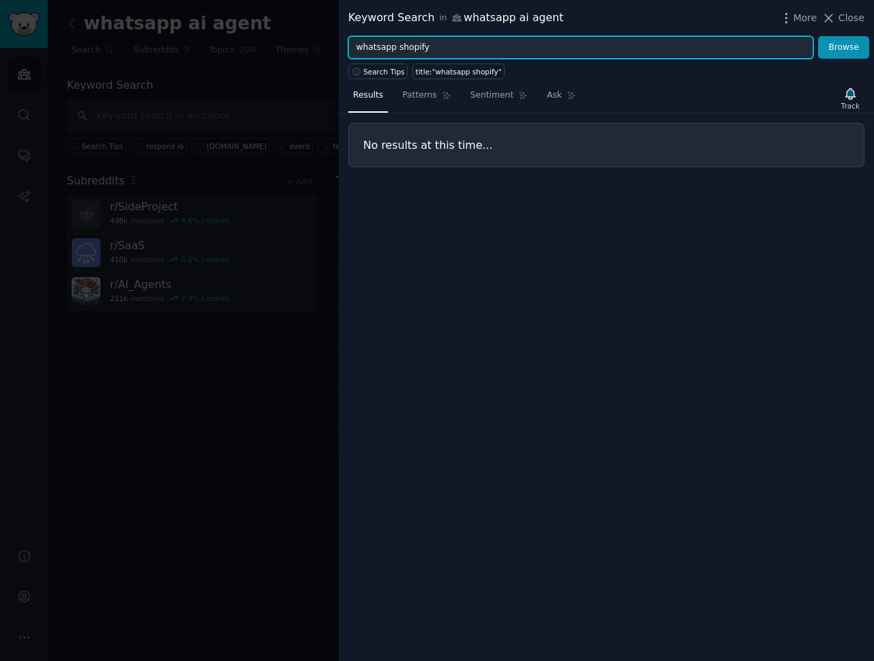
click at [438, 51] on input "whatsapp shopify" at bounding box center [580, 47] width 465 height 23
click at [431, 46] on input "whatsapp shopify" at bounding box center [580, 47] width 465 height 23
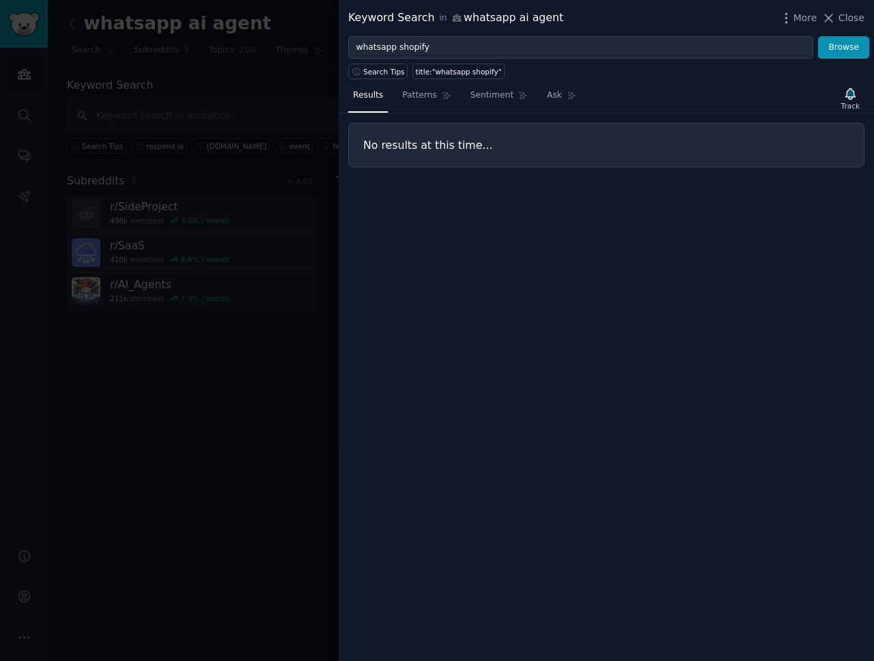
drag, startPoint x: 171, startPoint y: 382, endPoint x: 169, endPoint y: 393, distance: 10.6
click at [169, 393] on div at bounding box center [437, 330] width 874 height 661
